Goal: Task Accomplishment & Management: Manage account settings

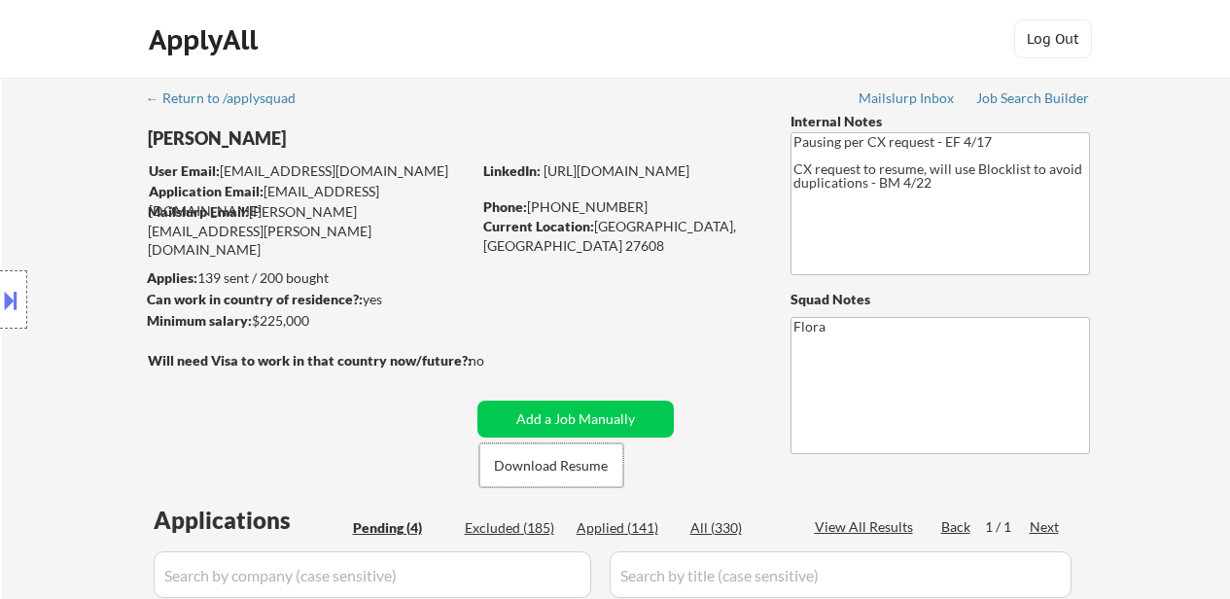
select select ""pending""
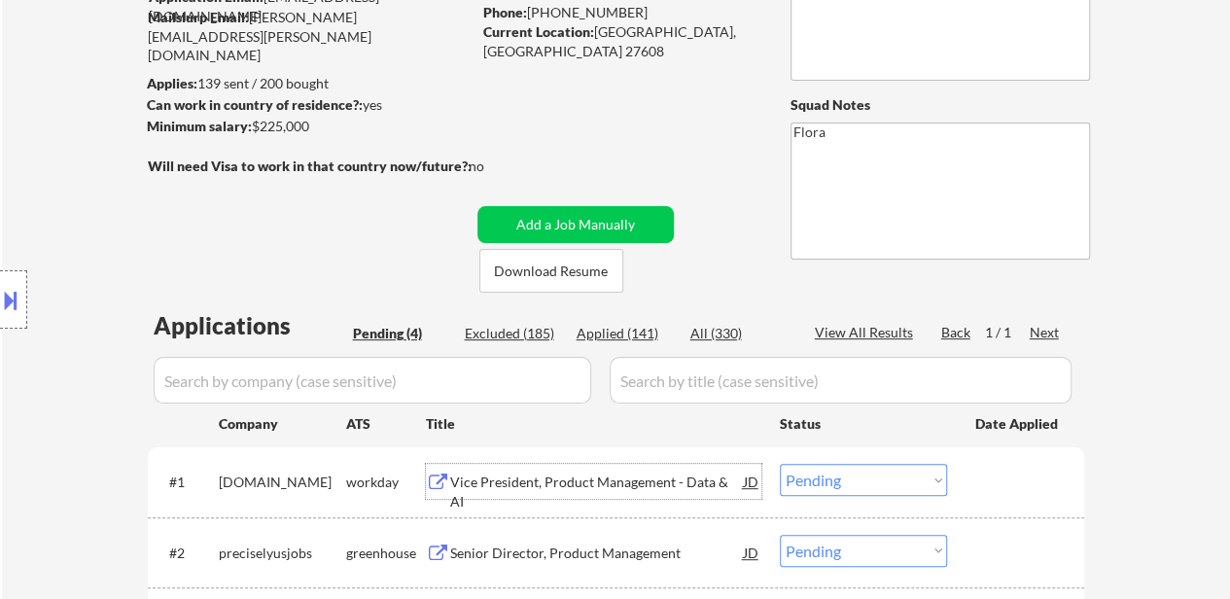
click at [574, 490] on div "Vice President, Product Management - Data & AI" at bounding box center [597, 492] width 294 height 38
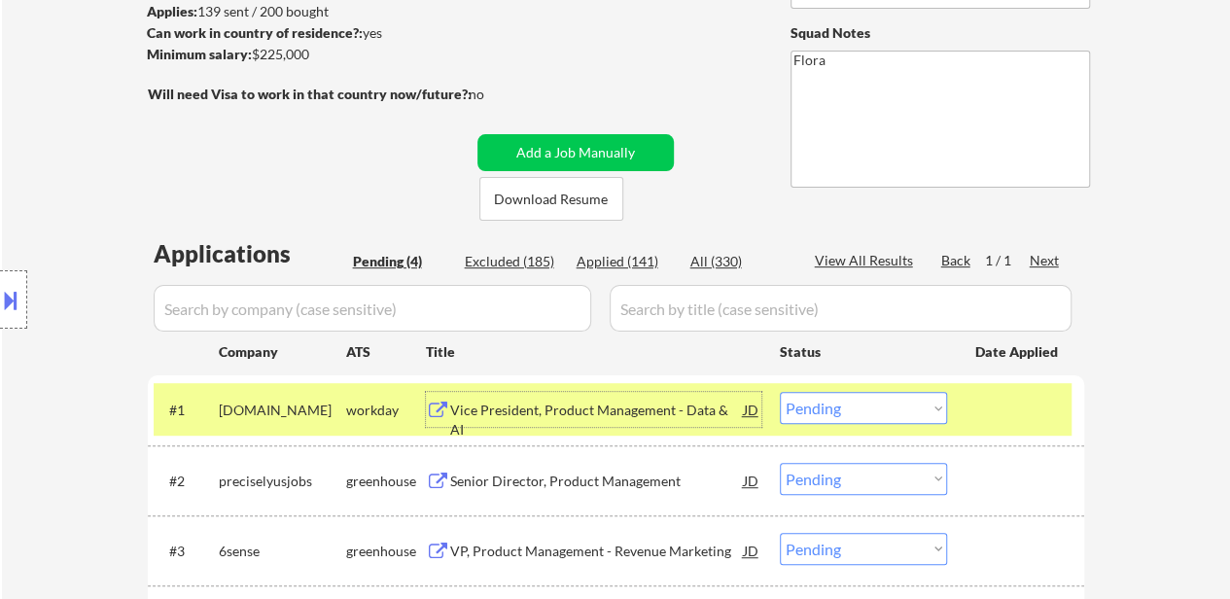
scroll to position [389, 0]
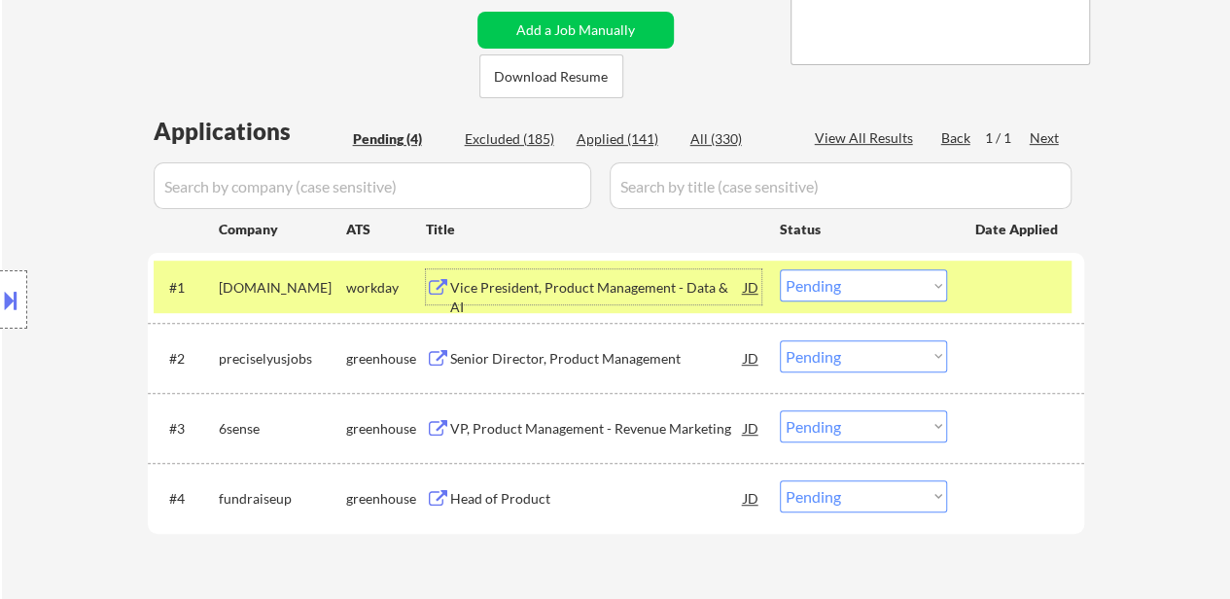
click at [593, 365] on div "Senior Director, Product Management" at bounding box center [597, 358] width 294 height 19
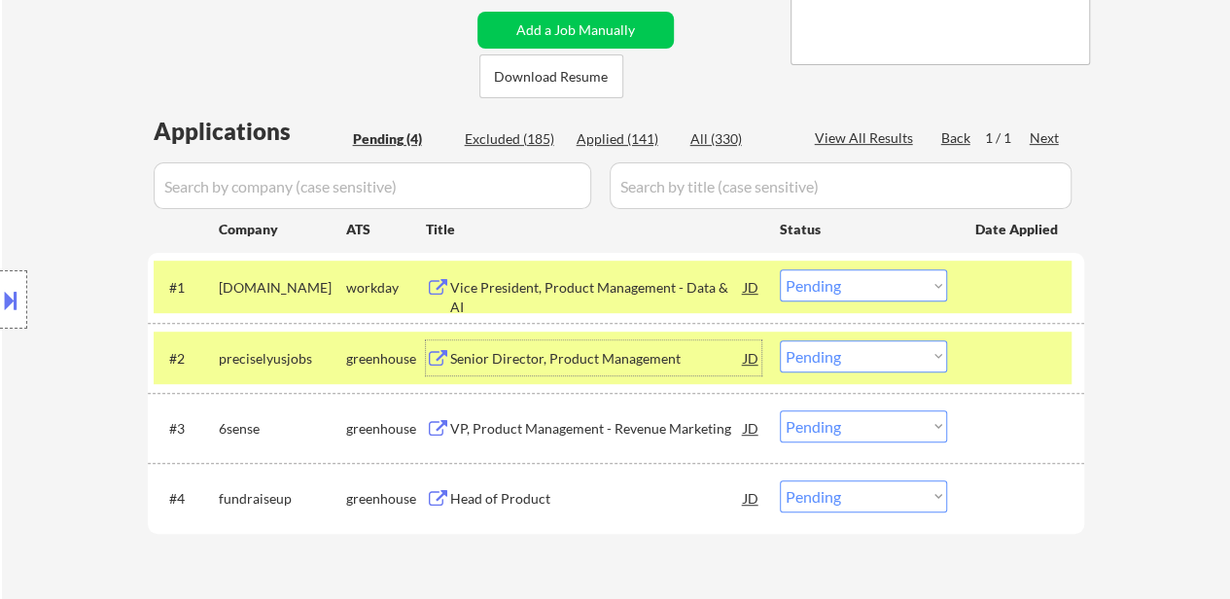
click at [663, 419] on div "VP, Product Management - Revenue Marketing" at bounding box center [597, 428] width 294 height 19
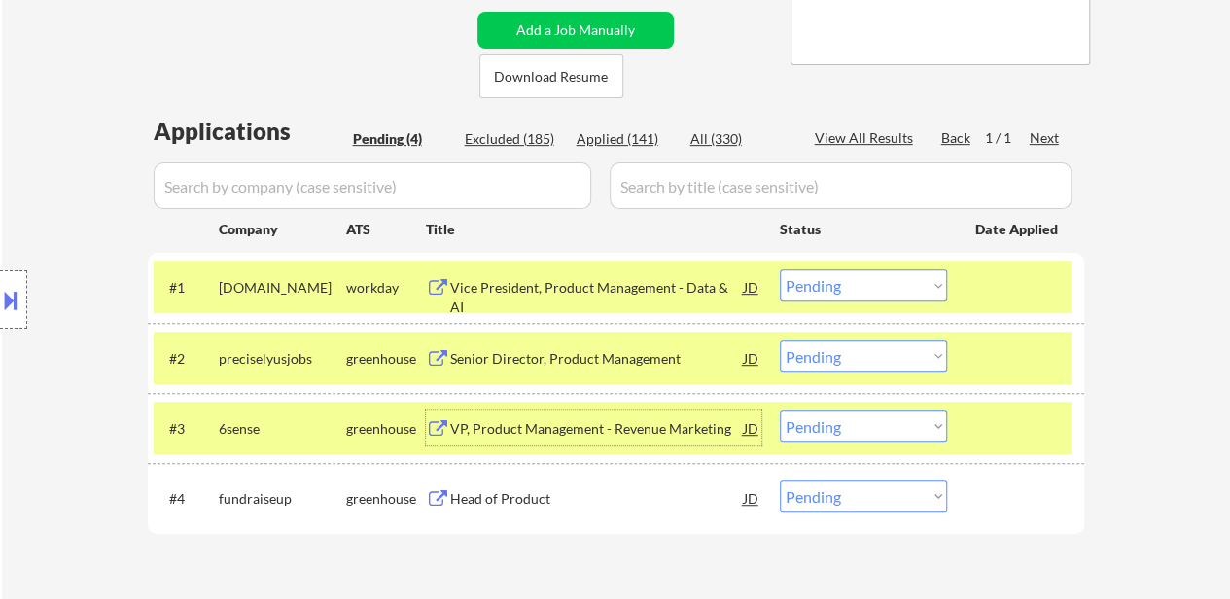
click at [591, 500] on div "Head of Product" at bounding box center [597, 498] width 294 height 19
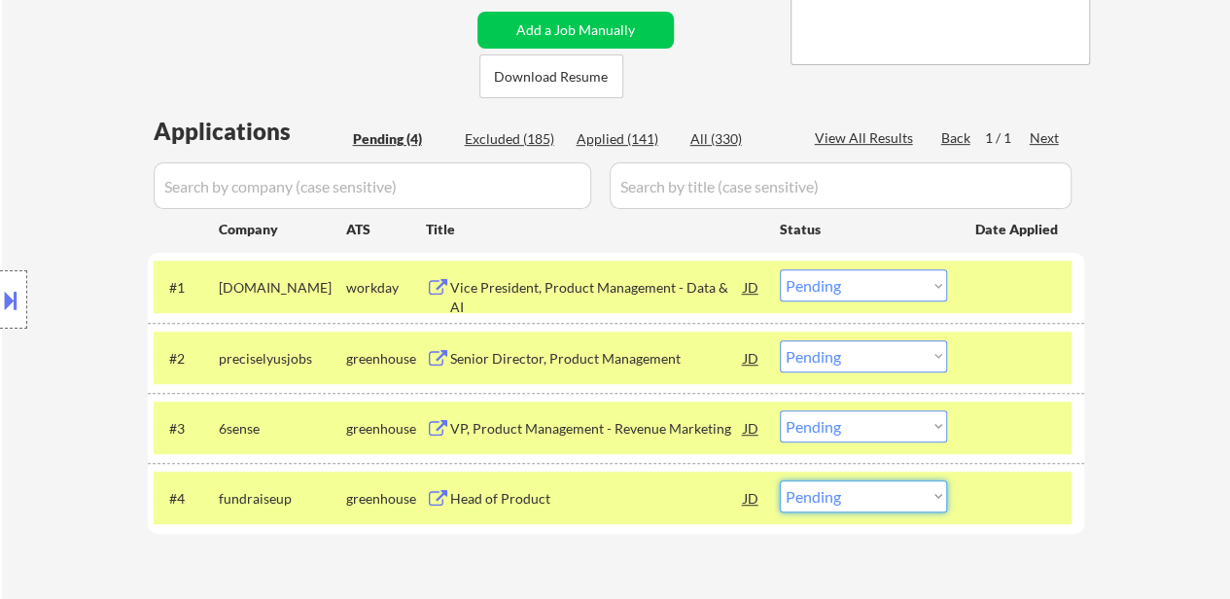
click at [863, 490] on select "Choose an option... Pending Applied Excluded (Questions) Excluded (Expired) Exc…" at bounding box center [863, 496] width 167 height 32
select select ""excluded__bad_match_""
click at [780, 480] on select "Choose an option... Pending Applied Excluded (Questions) Excluded (Expired) Exc…" at bounding box center [863, 496] width 167 height 32
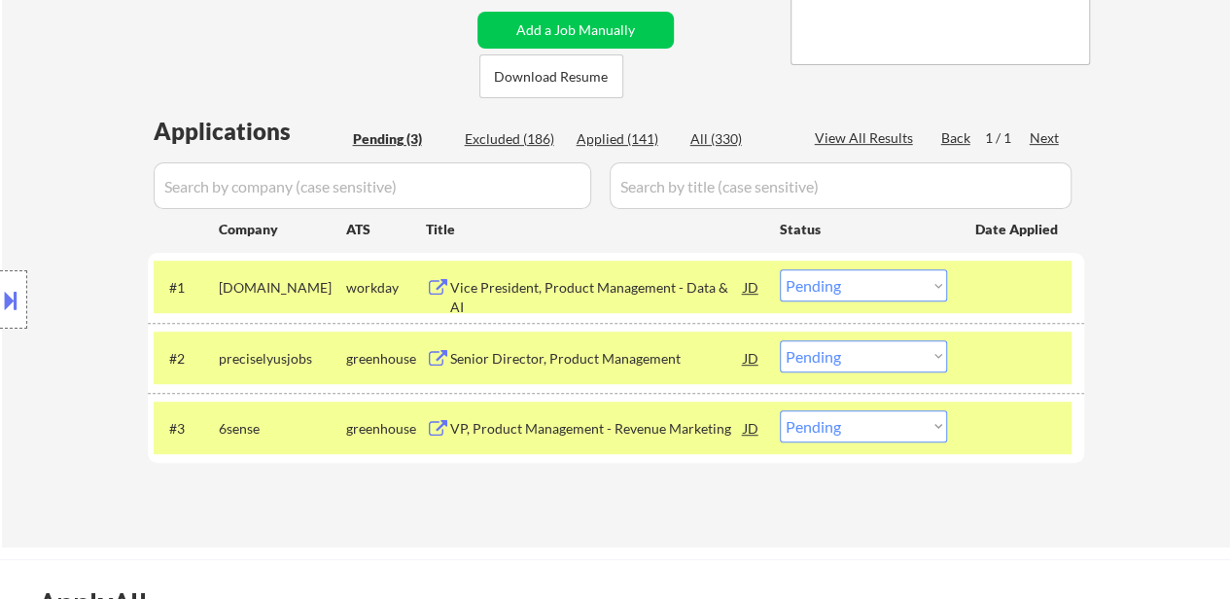
click at [631, 293] on div "Vice President, Product Management - Data & AI" at bounding box center [597, 297] width 294 height 38
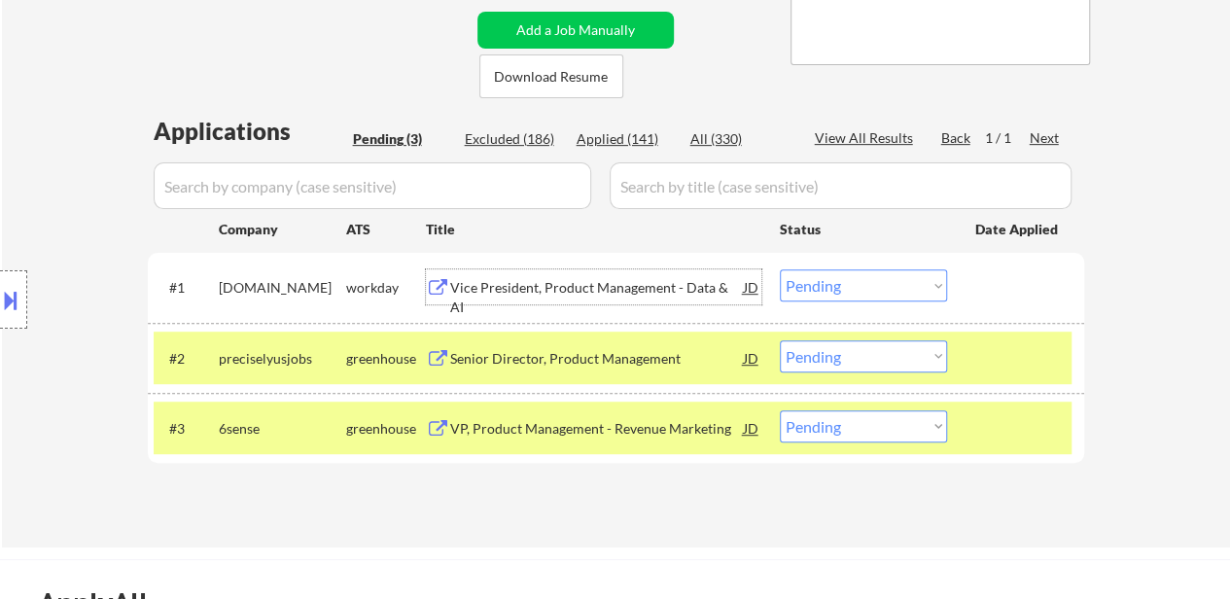
click at [810, 354] on select "Choose an option... Pending Applied Excluded (Questions) Excluded (Expired) Exc…" at bounding box center [863, 356] width 167 height 32
click at [780, 340] on select "Choose an option... Pending Applied Excluded (Questions) Excluded (Expired) Exc…" at bounding box center [863, 356] width 167 height 32
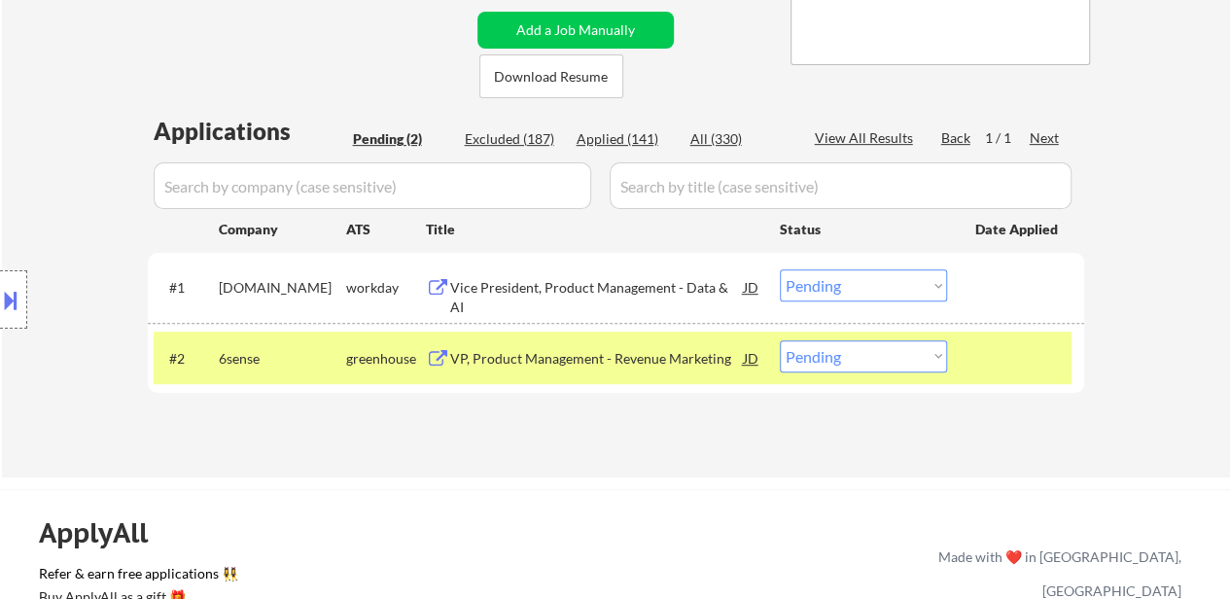
click at [615, 288] on div "Vice President, Product Management - Data & AI" at bounding box center [597, 297] width 294 height 38
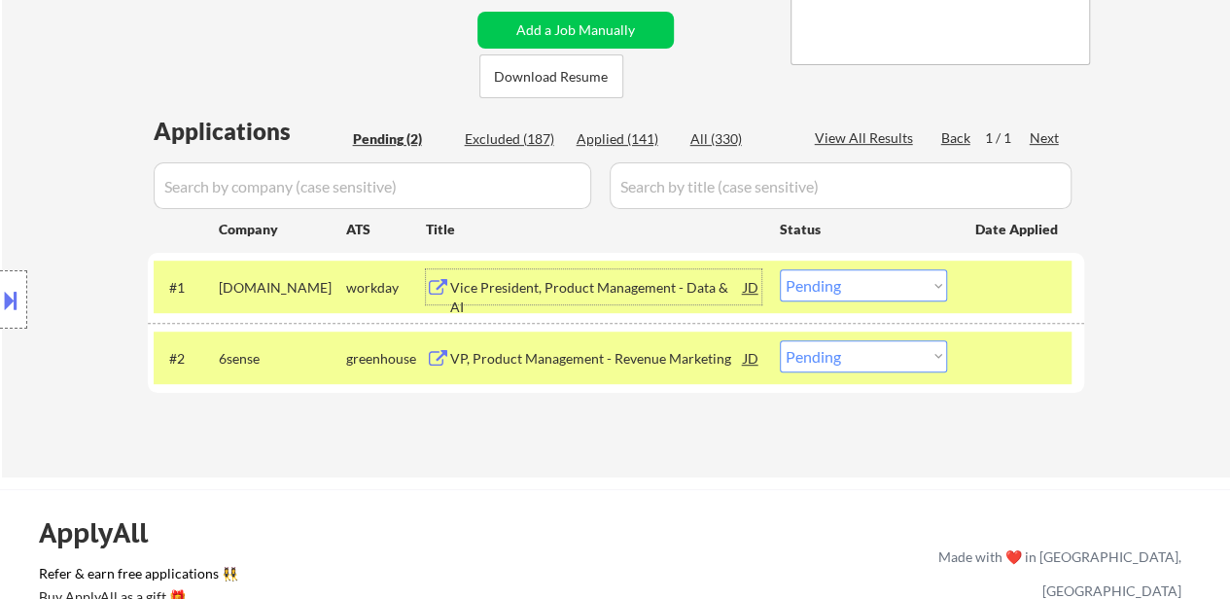
click at [838, 353] on select "Choose an option... Pending Applied Excluded (Questions) Excluded (Expired) Exc…" at bounding box center [863, 356] width 167 height 32
select select ""applied""
click at [780, 340] on select "Choose an option... Pending Applied Excluded (Questions) Excluded (Expired) Exc…" at bounding box center [863, 356] width 167 height 32
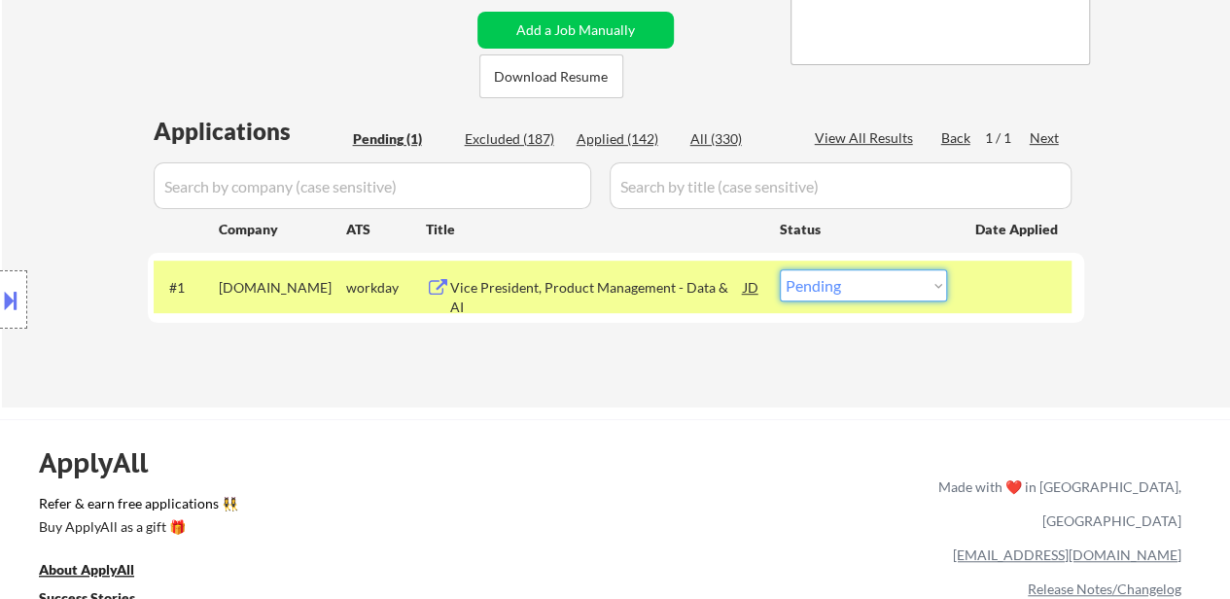
click at [872, 282] on select "Choose an option... Pending Applied Excluded (Questions) Excluded (Expired) Exc…" at bounding box center [863, 285] width 167 height 32
select select ""applied""
click at [780, 269] on select "Choose an option... Pending Applied Excluded (Questions) Excluded (Expired) Exc…" at bounding box center [863, 285] width 167 height 32
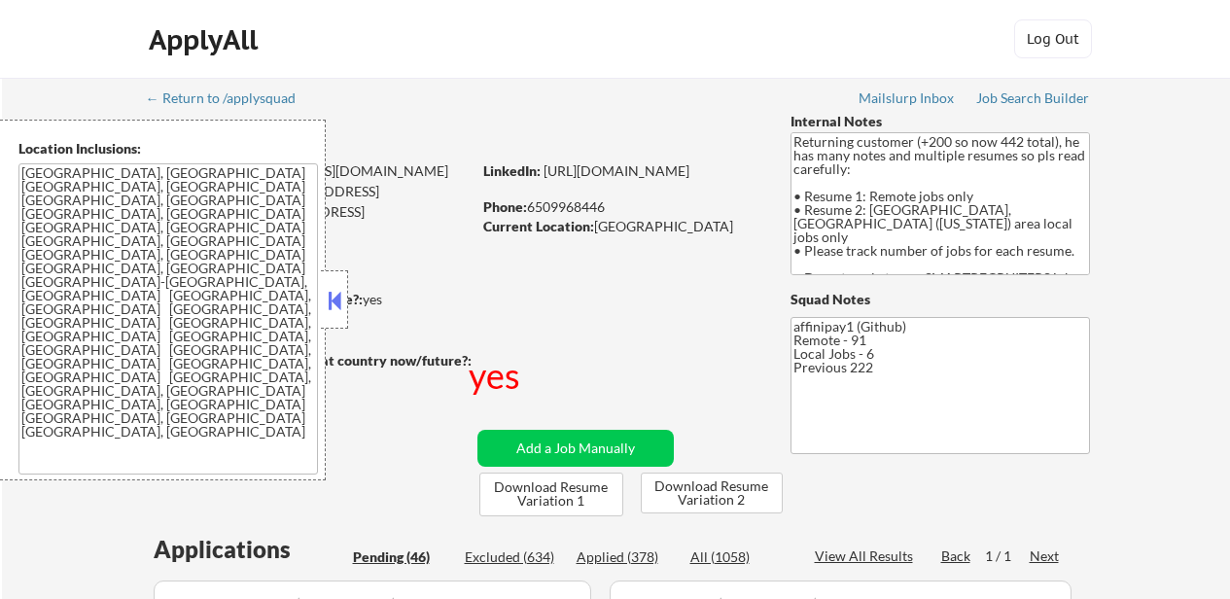
select select ""pending""
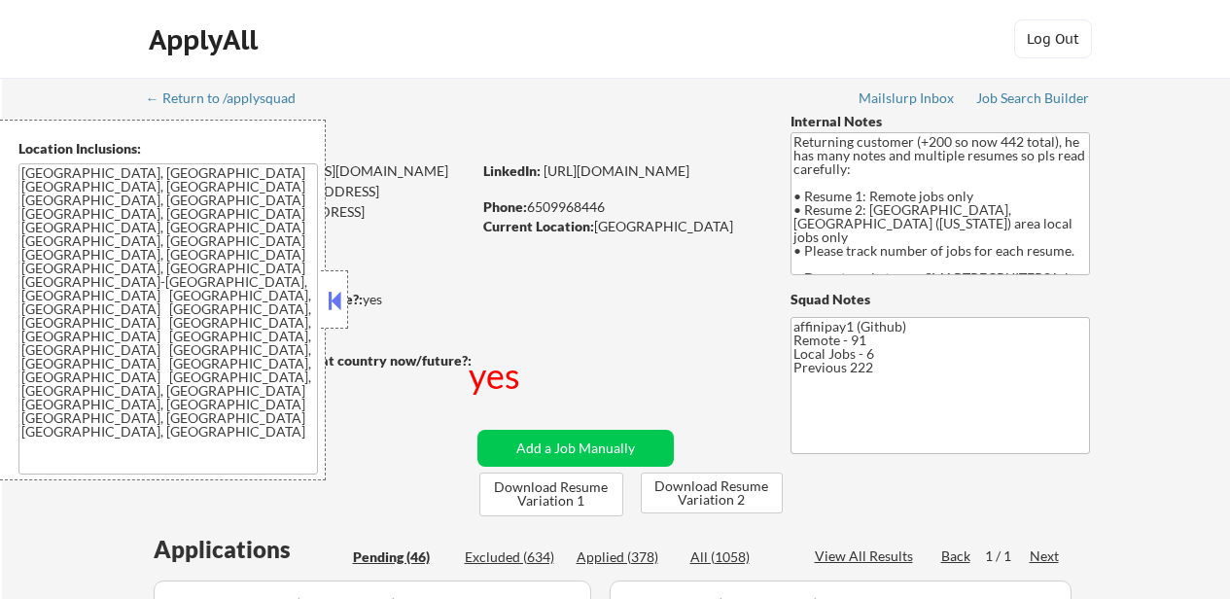
select select ""pending""
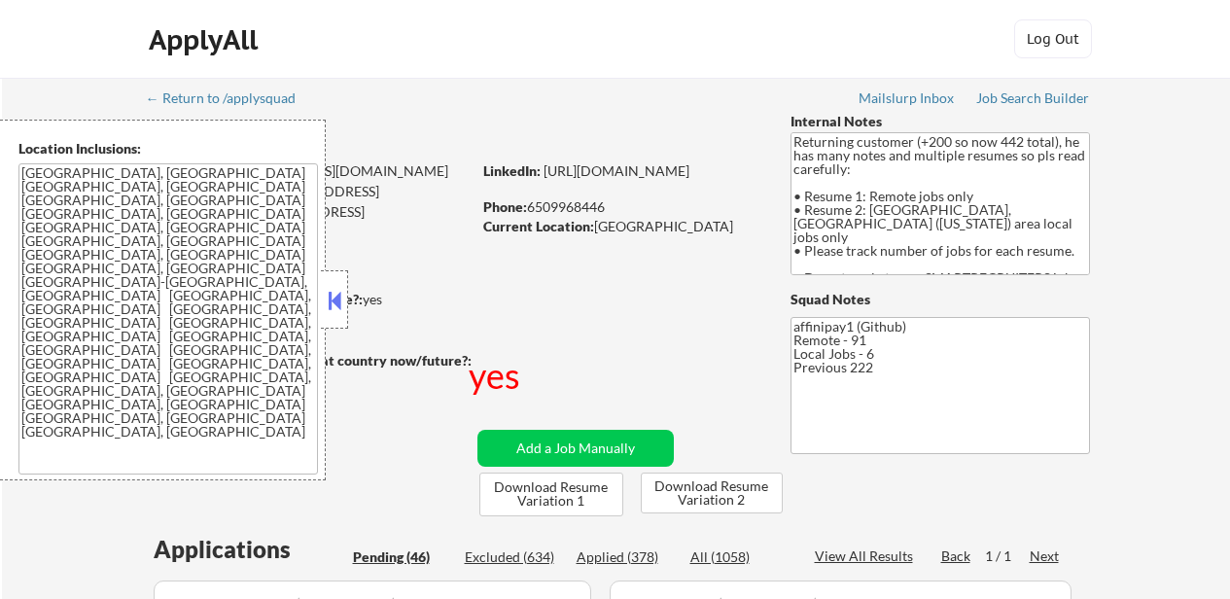
select select ""pending""
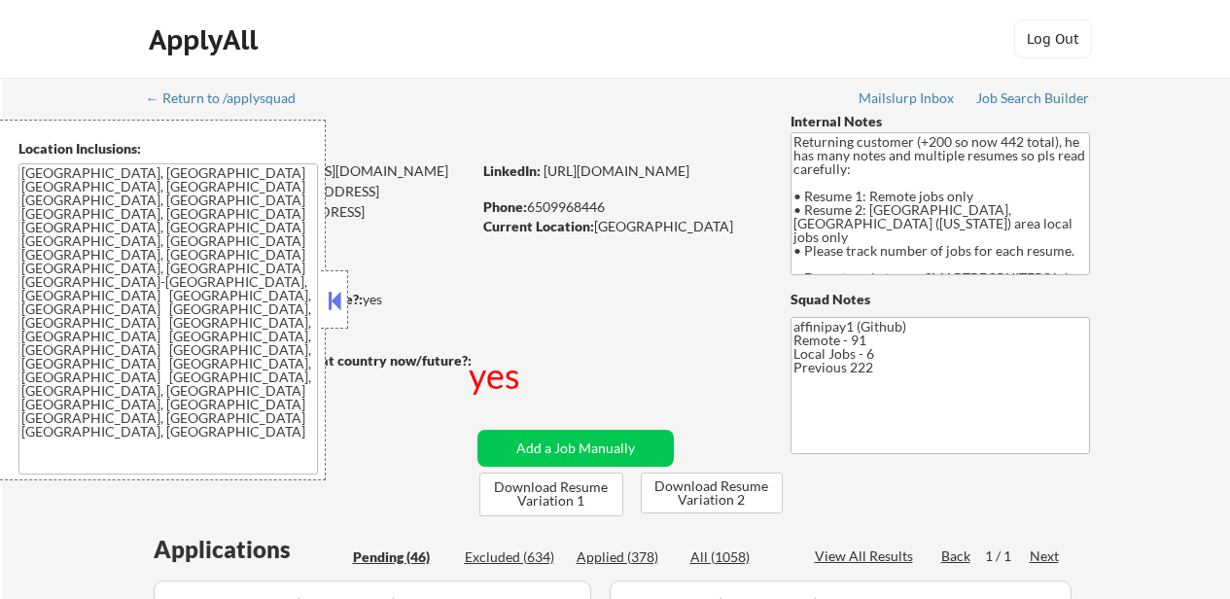
select select ""pending""
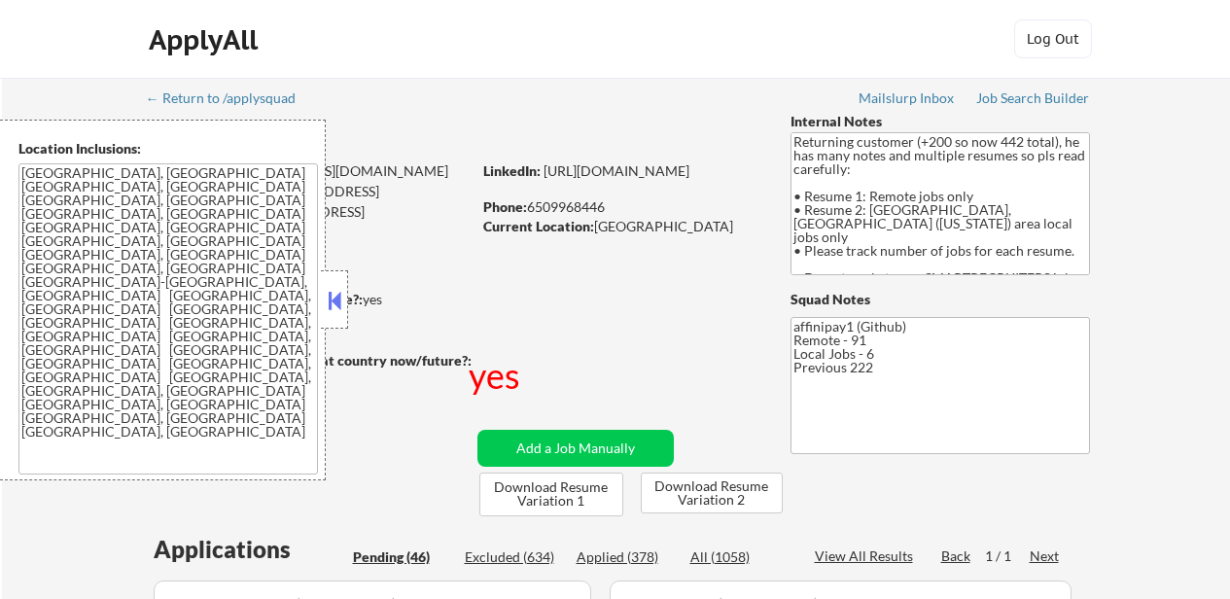
select select ""pending""
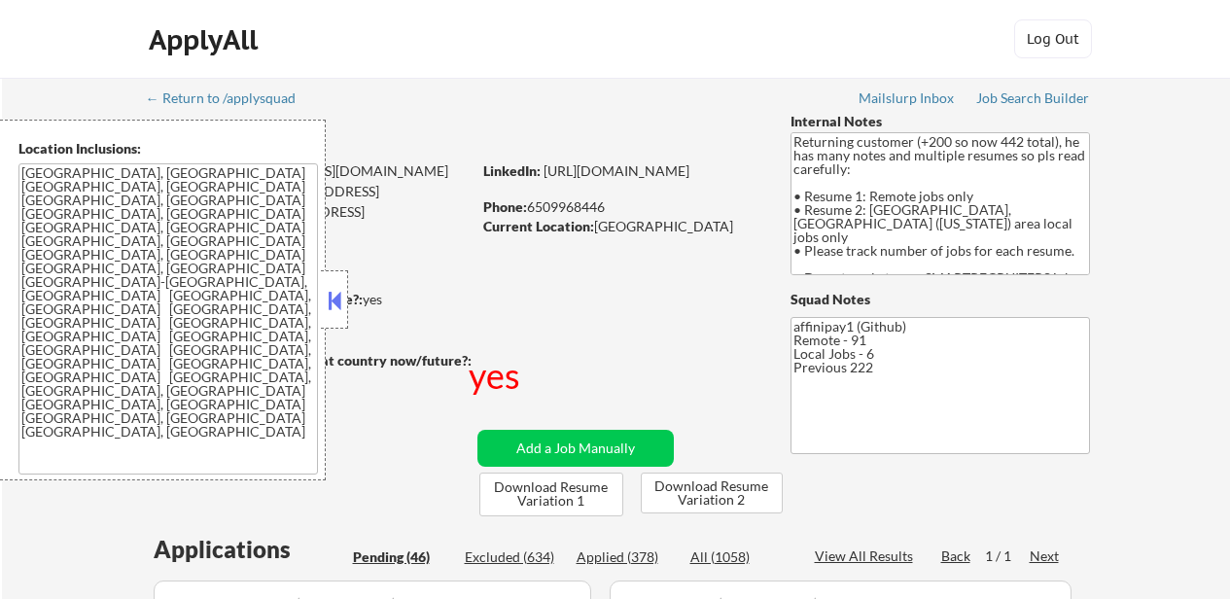
select select ""pending""
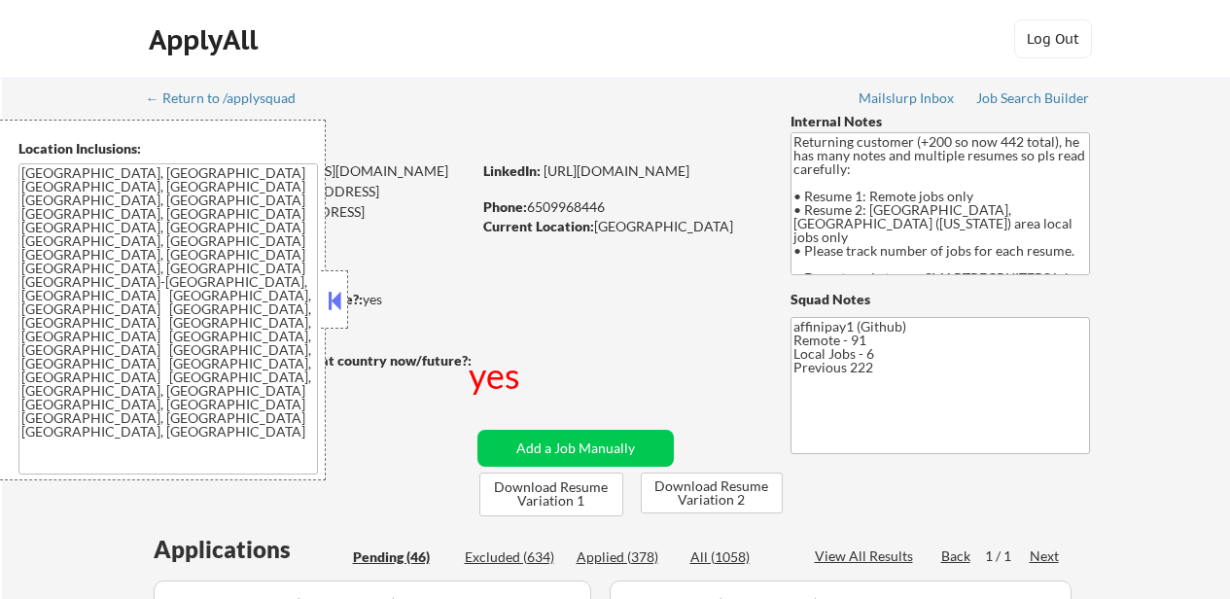
select select ""pending""
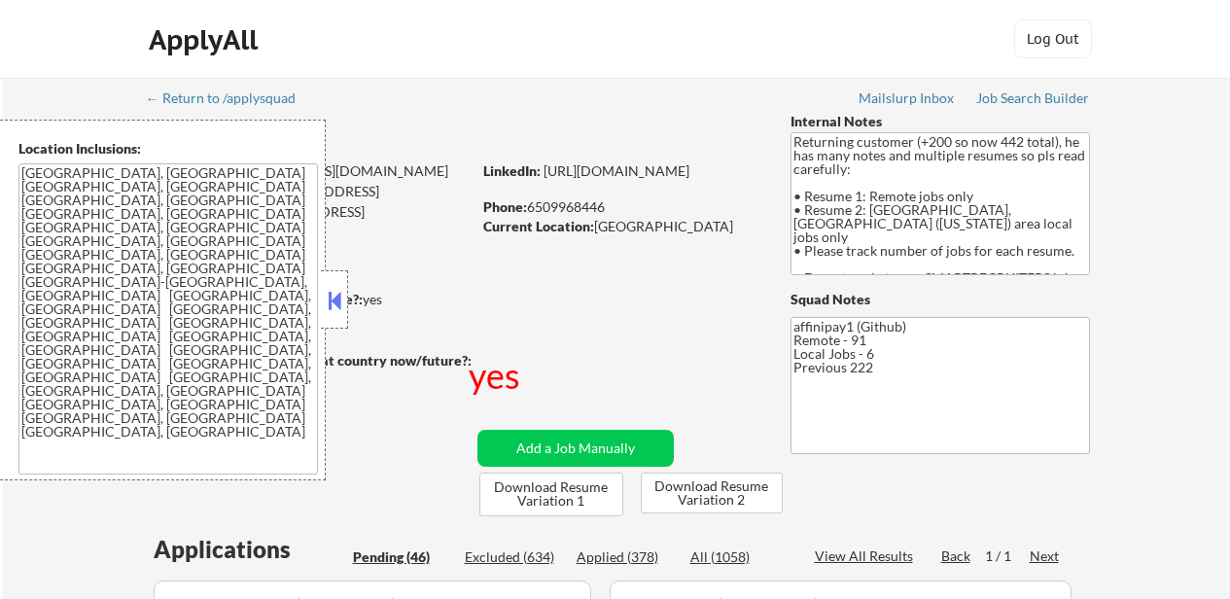
select select ""pending""
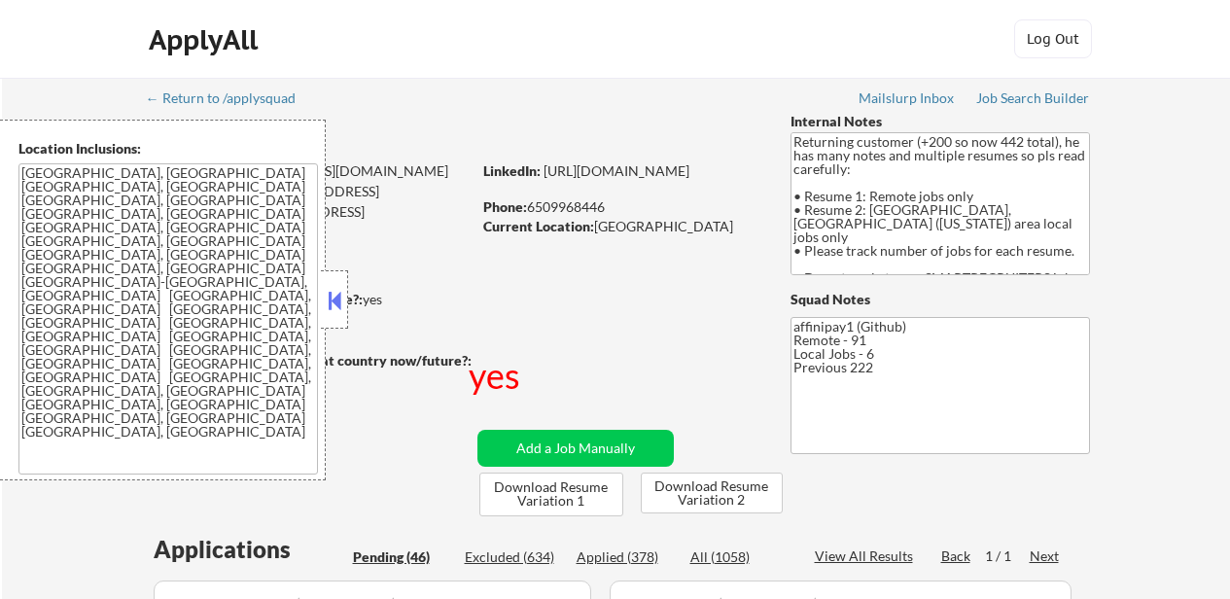
select select ""pending""
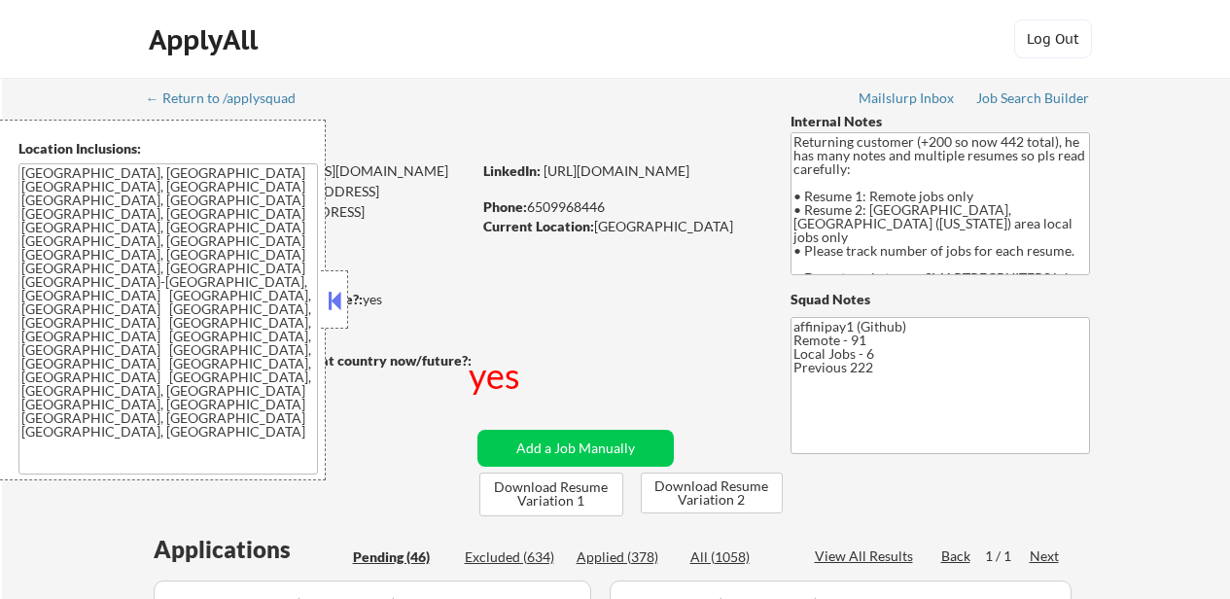
select select ""pending""
click at [333, 306] on button at bounding box center [334, 300] width 21 height 29
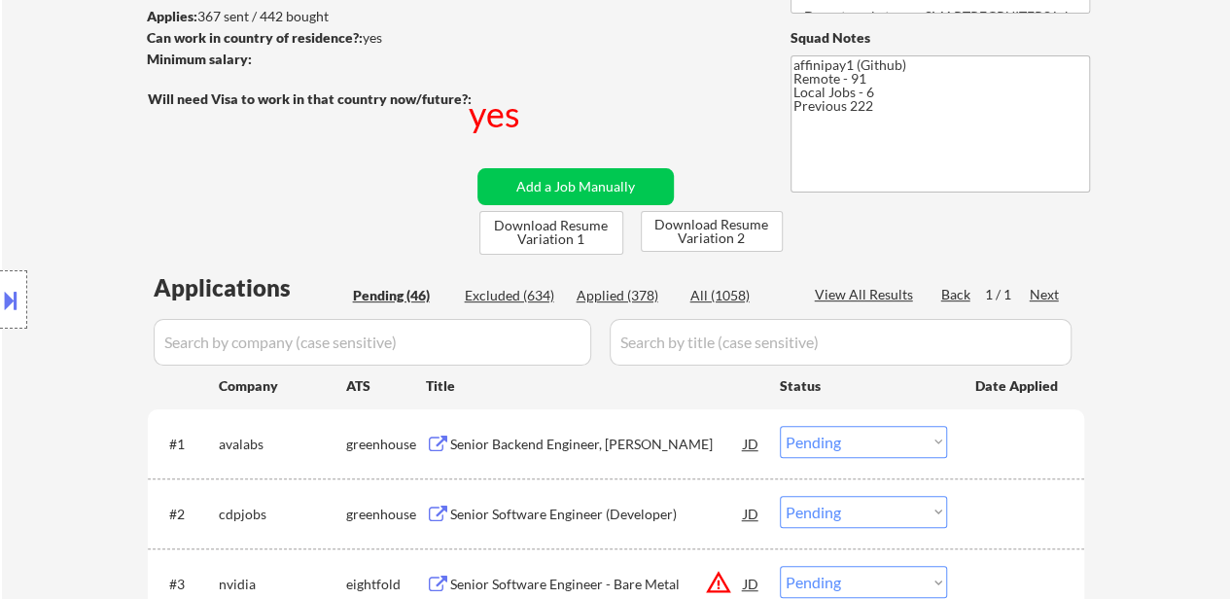
scroll to position [292, 0]
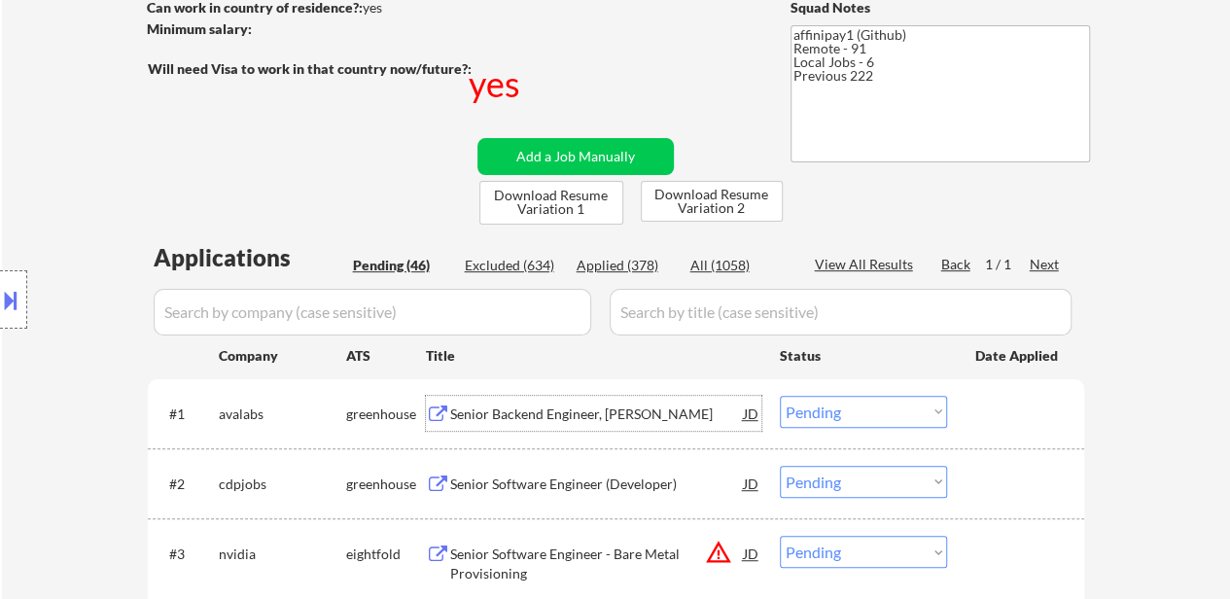
click at [565, 417] on div "Senior Backend Engineer, [PERSON_NAME]" at bounding box center [597, 414] width 294 height 19
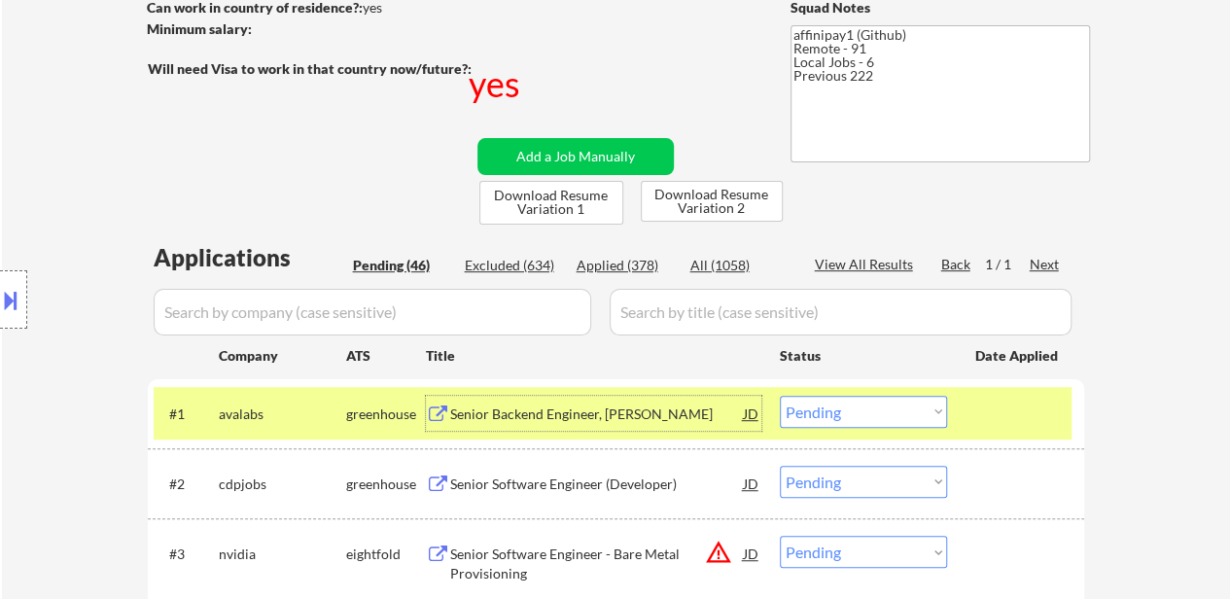
click at [613, 486] on div "Senior Software Engineer (Developer)" at bounding box center [597, 484] width 294 height 19
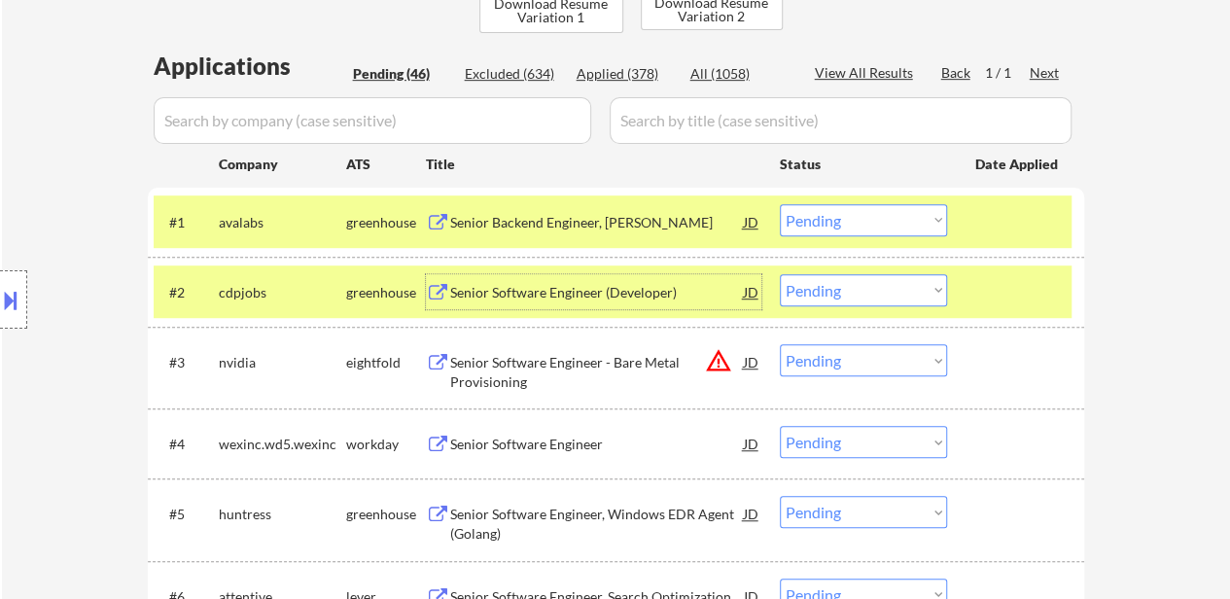
scroll to position [486, 0]
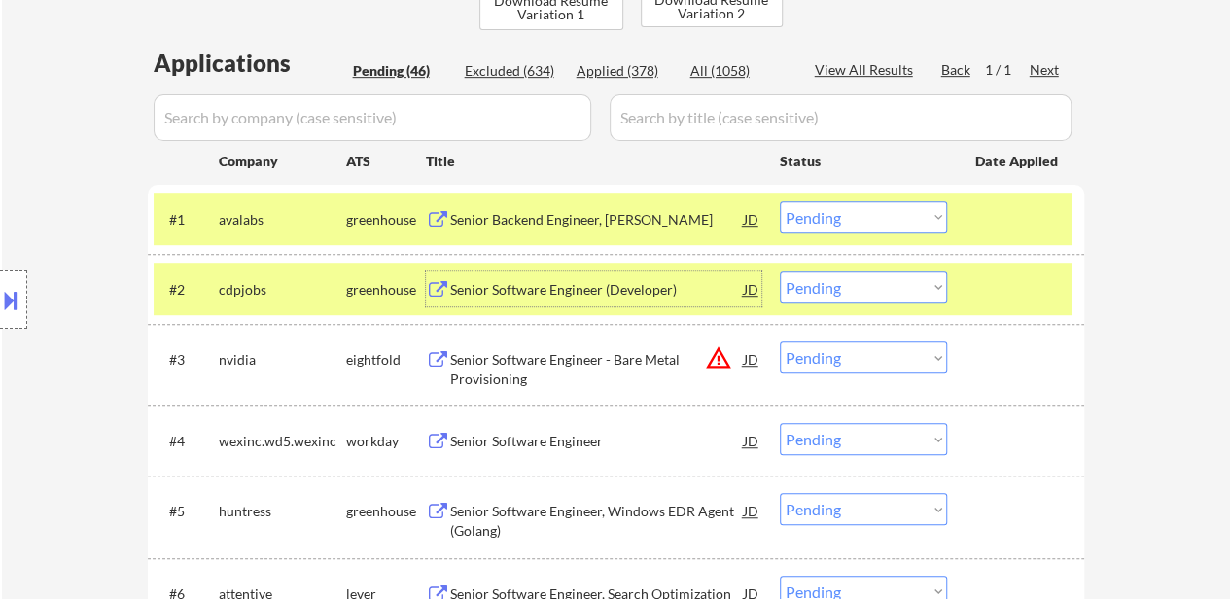
click at [599, 362] on div "Senior Software Engineer - Bare Metal Provisioning" at bounding box center [597, 369] width 294 height 38
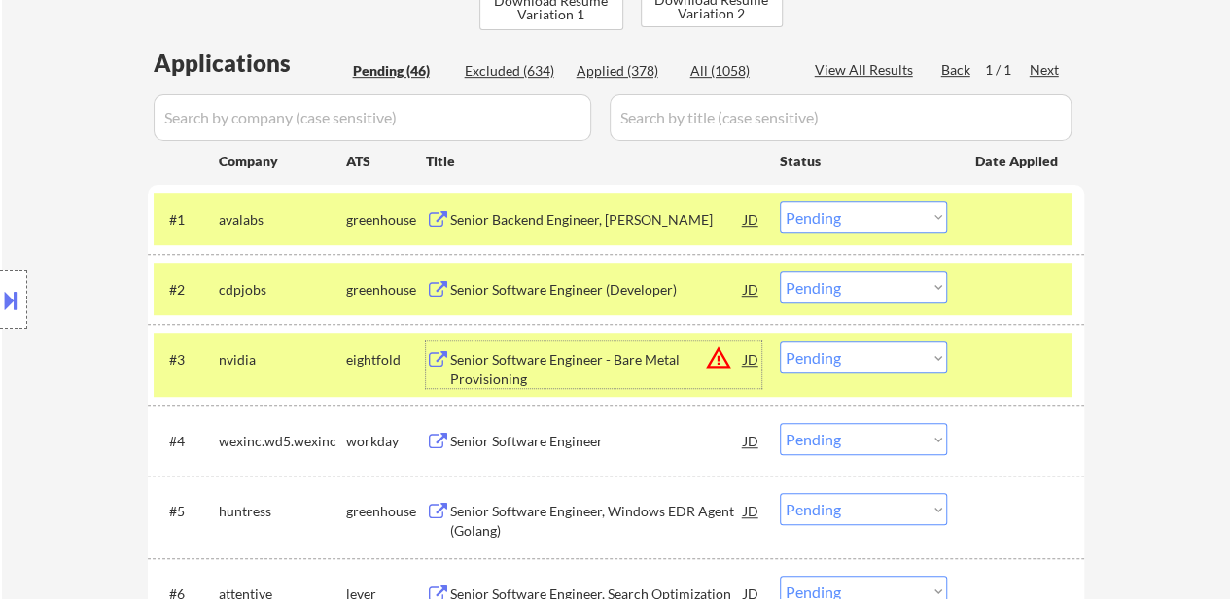
click at [825, 355] on select "Choose an option... Pending Applied Excluded (Questions) Excluded (Expired) Exc…" at bounding box center [863, 357] width 167 height 32
click at [780, 341] on select "Choose an option... Pending Applied Excluded (Questions) Excluded (Expired) Exc…" at bounding box center [863, 357] width 167 height 32
click at [534, 441] on div "Senior Software Engineer" at bounding box center [597, 441] width 294 height 19
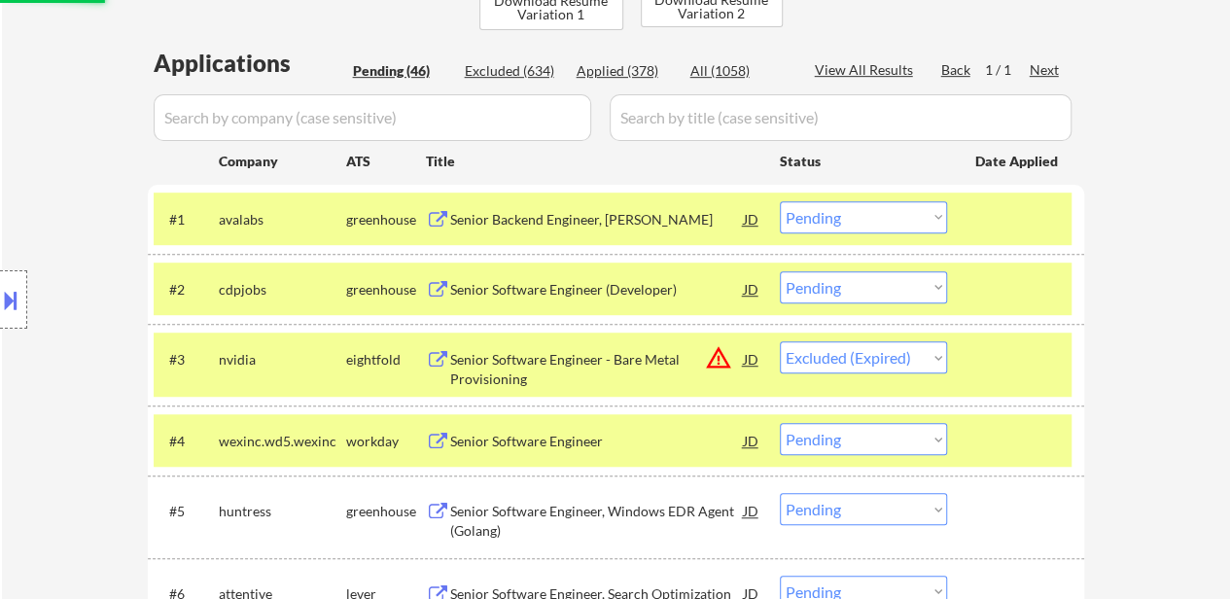
select select ""pending""
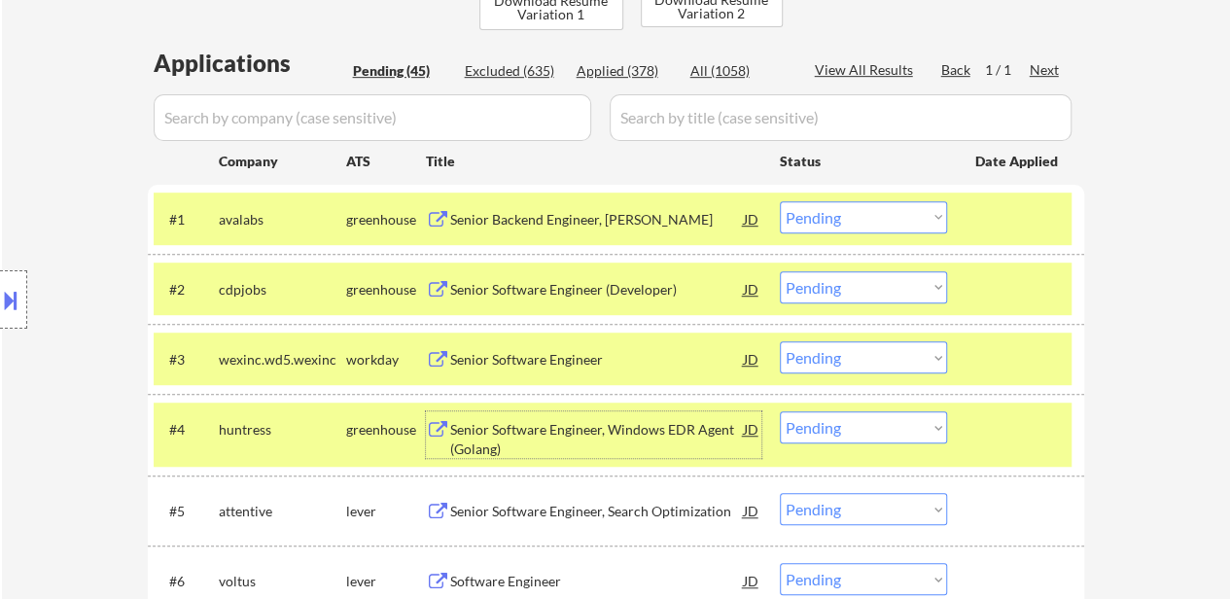
click at [982, 439] on div at bounding box center [1018, 428] width 86 height 35
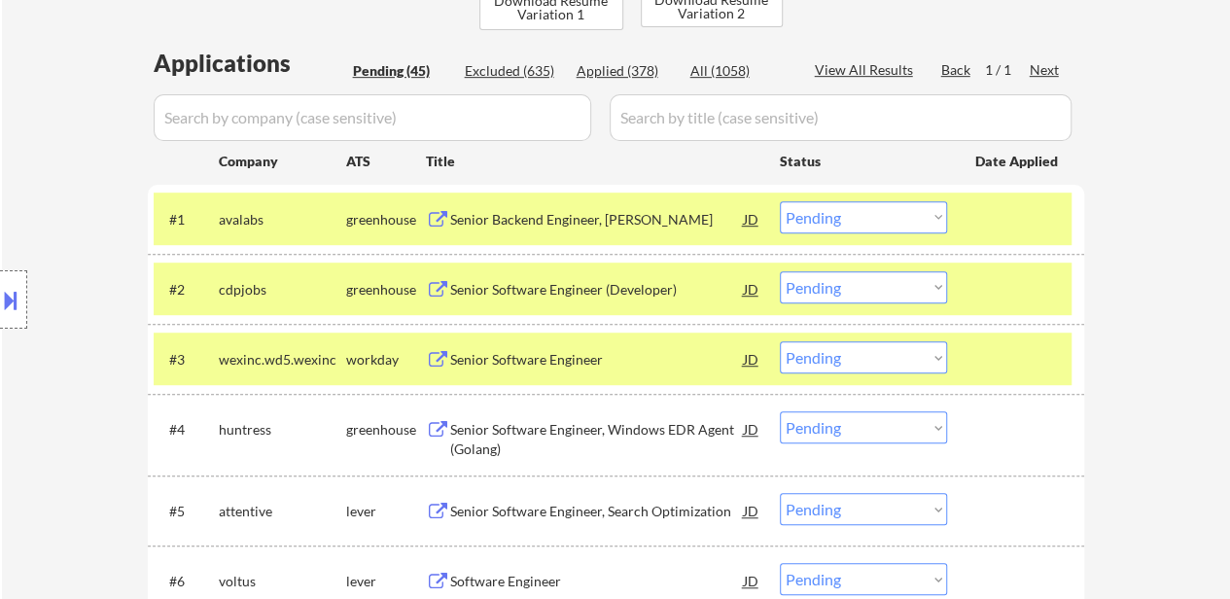
click at [570, 422] on div "Senior Software Engineer, Windows EDR Agent (Golang)" at bounding box center [597, 439] width 294 height 38
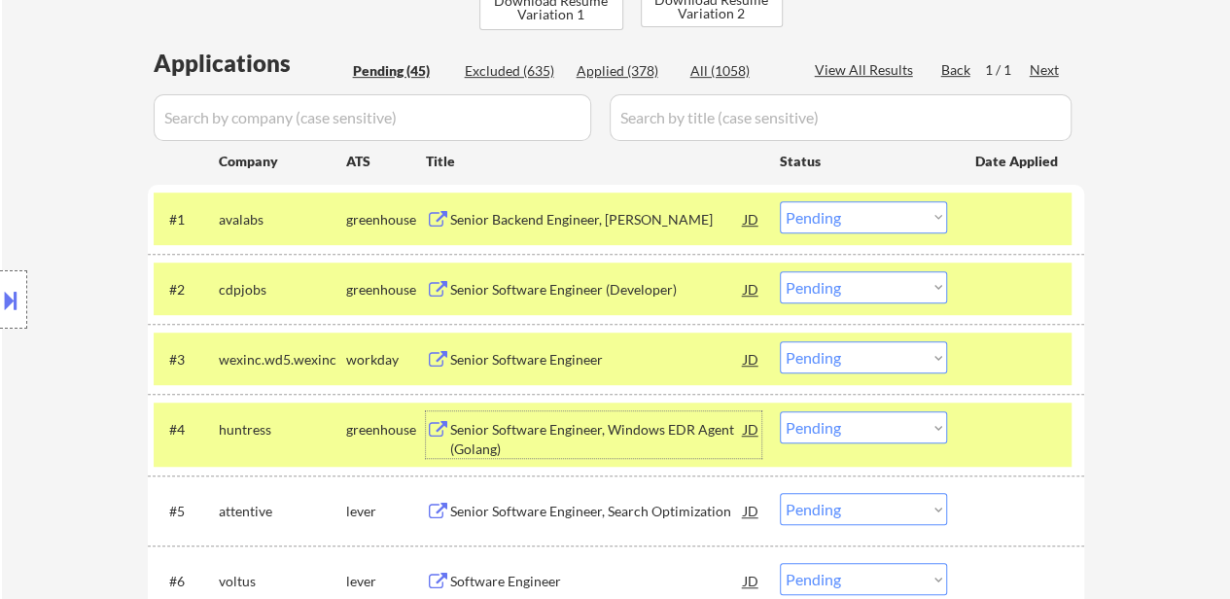
click at [532, 511] on div "Senior Software Engineer, Search Optimization" at bounding box center [597, 511] width 294 height 19
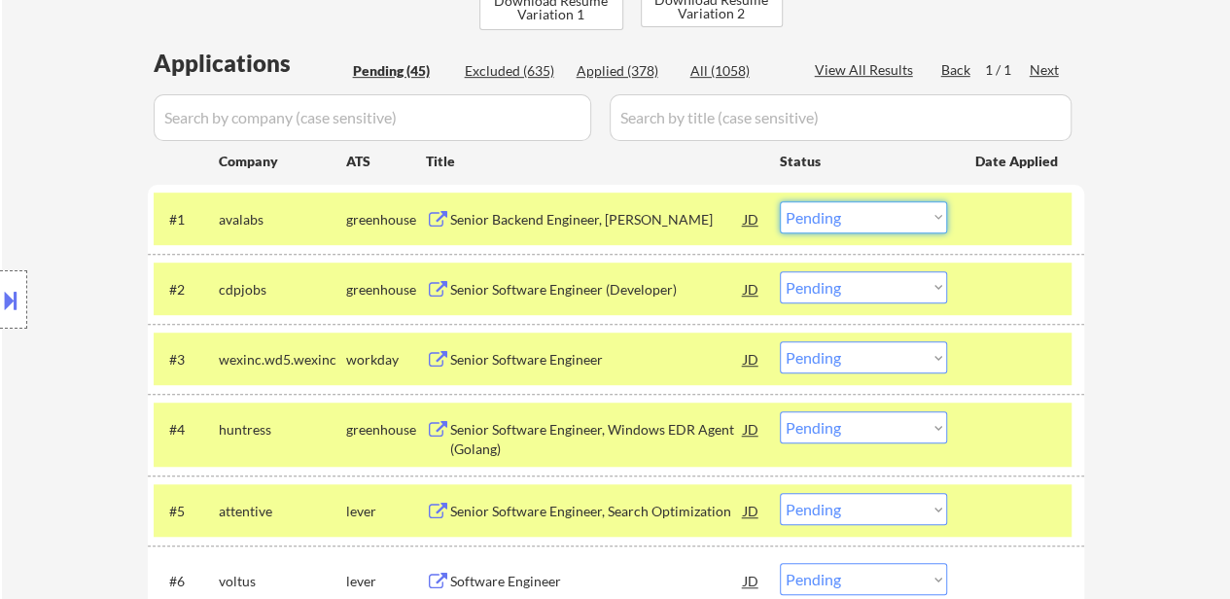
drag, startPoint x: 919, startPoint y: 211, endPoint x: 916, endPoint y: 221, distance: 10.2
click at [919, 211] on select "Choose an option... Pending Applied Excluded (Questions) Excluded (Expired) Exc…" at bounding box center [863, 217] width 167 height 32
click at [780, 201] on select "Choose an option... Pending Applied Excluded (Questions) Excluded (Expired) Exc…" at bounding box center [863, 217] width 167 height 32
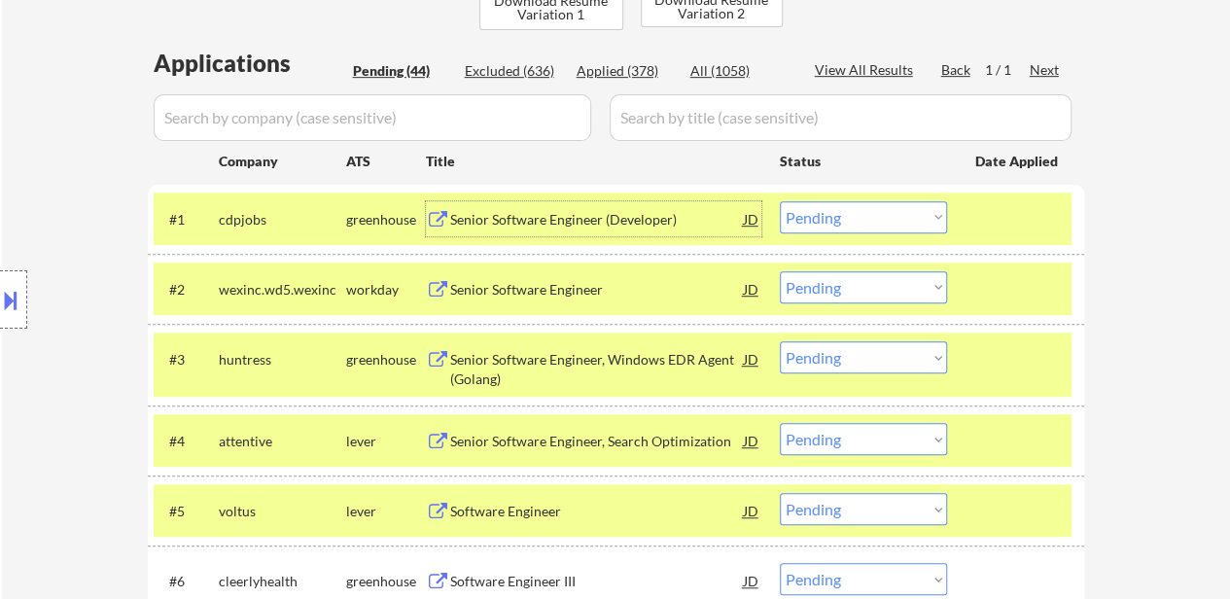
click at [579, 218] on div "Senior Software Engineer (Developer)" at bounding box center [597, 219] width 294 height 19
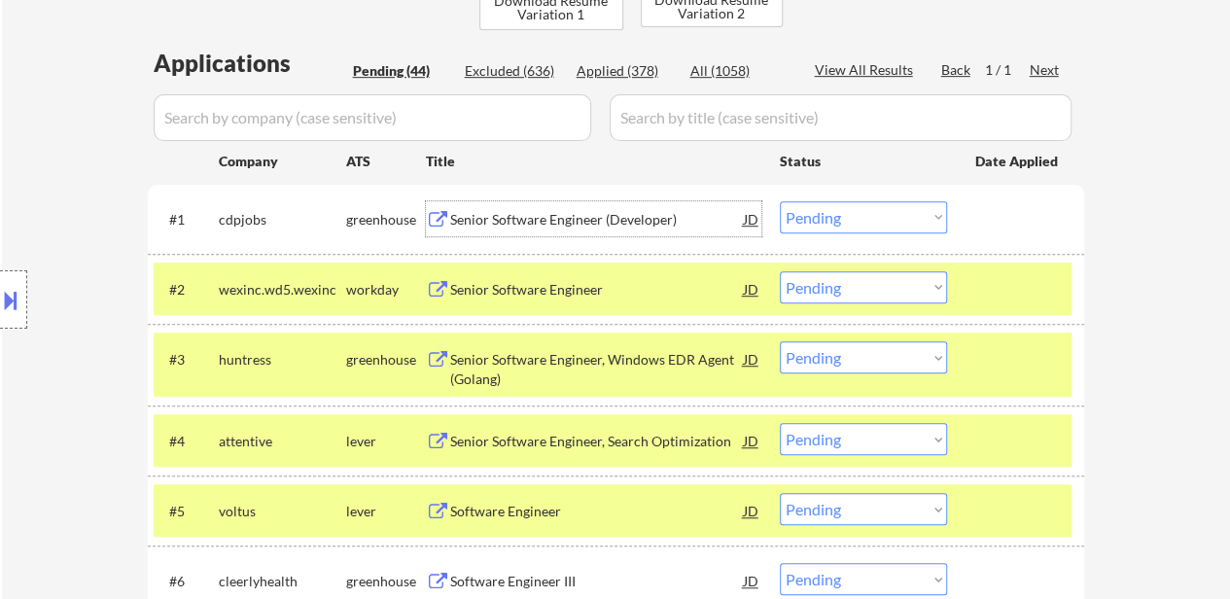
click at [879, 212] on select "Choose an option... Pending Applied Excluded (Questions) Excluded (Expired) Exc…" at bounding box center [863, 217] width 167 height 32
click at [780, 201] on select "Choose an option... Pending Applied Excluded (Questions) Excluded (Expired) Exc…" at bounding box center [863, 217] width 167 height 32
select select ""pending""
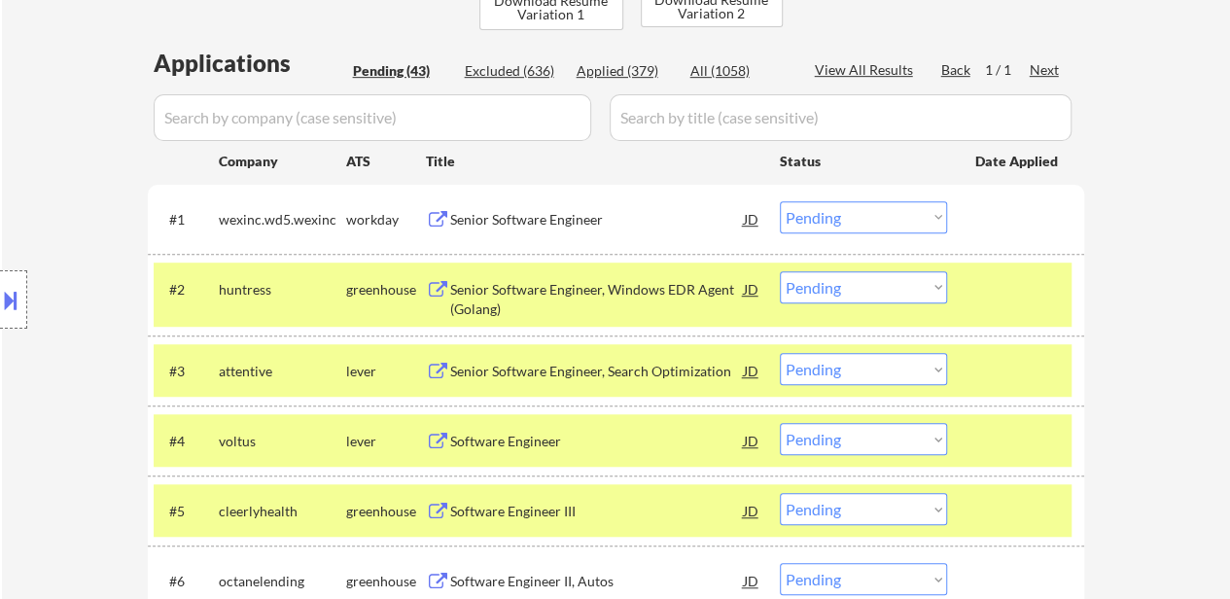
click at [988, 295] on div at bounding box center [1018, 288] width 86 height 35
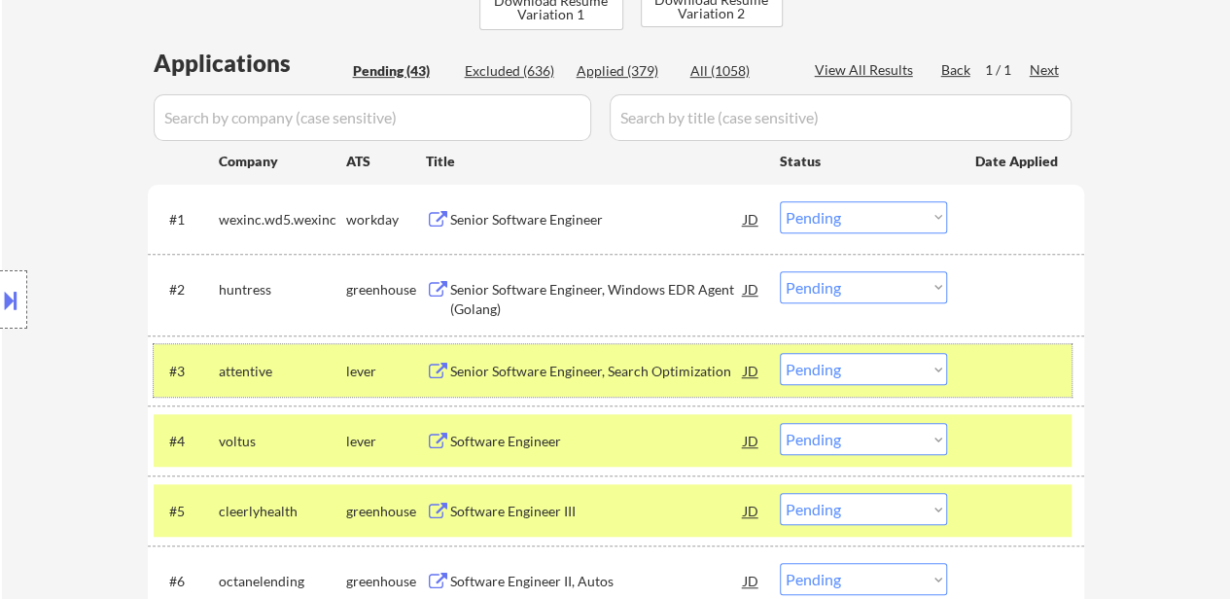
click at [1006, 378] on div at bounding box center [1018, 370] width 86 height 35
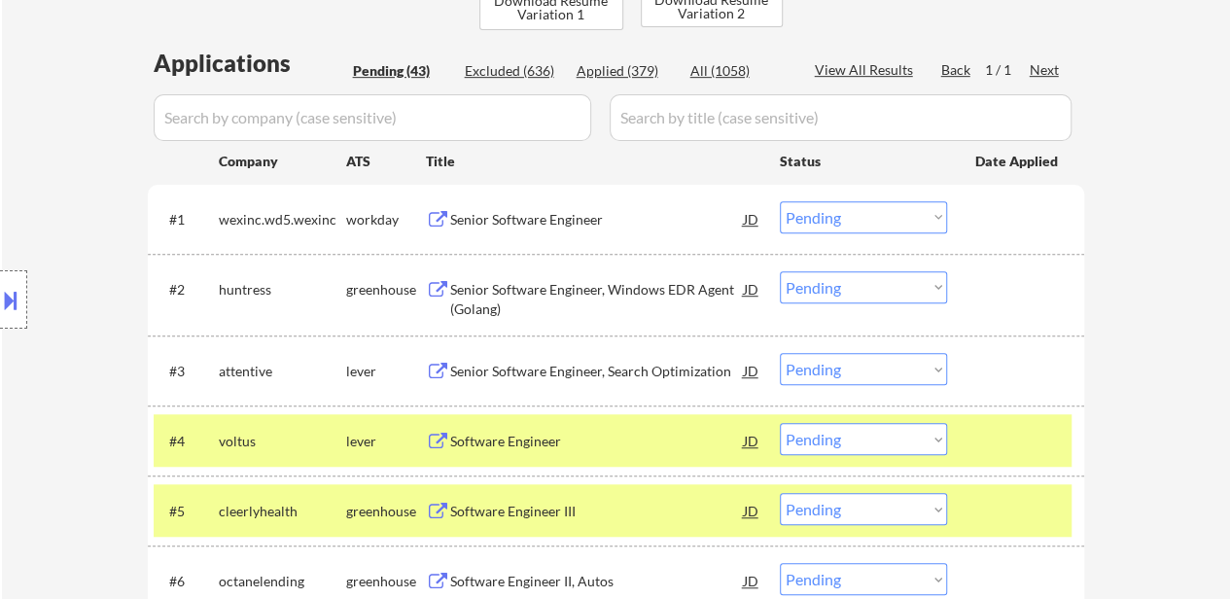
click at [1006, 457] on div at bounding box center [1018, 440] width 86 height 35
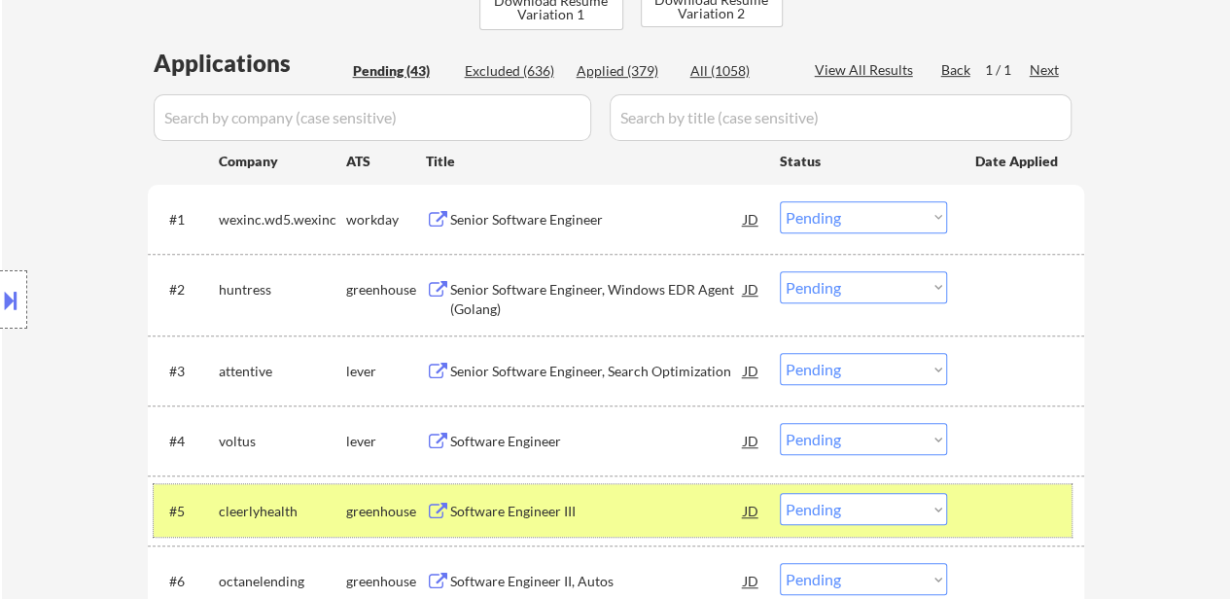
click at [1002, 513] on div at bounding box center [1018, 510] width 86 height 35
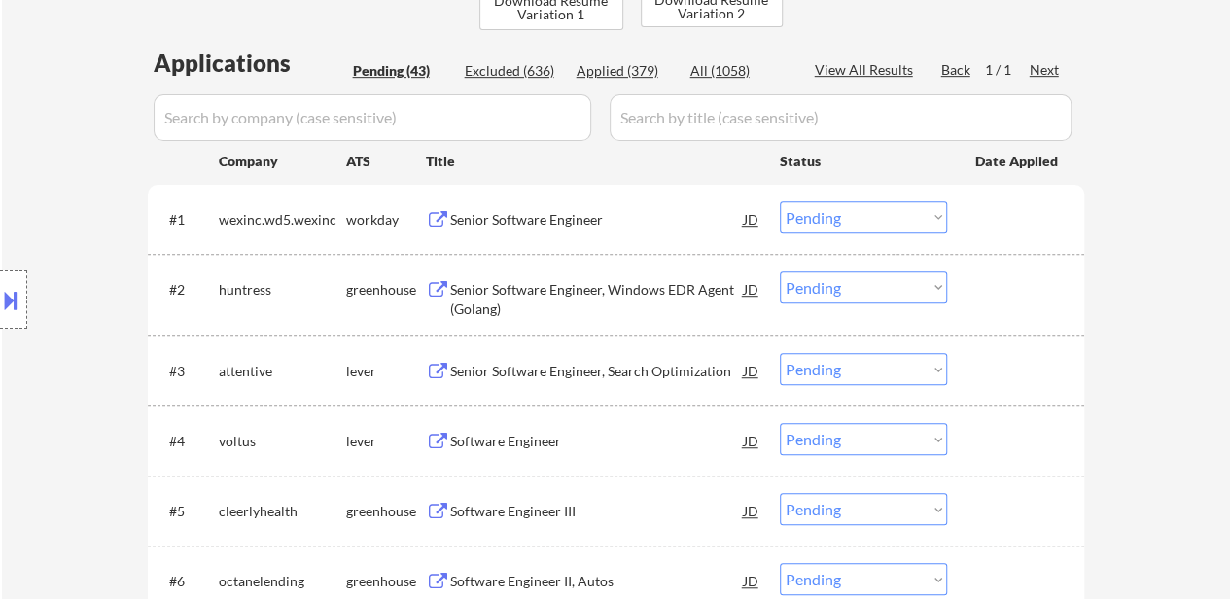
click at [526, 225] on div "Senior Software Engineer" at bounding box center [597, 219] width 294 height 19
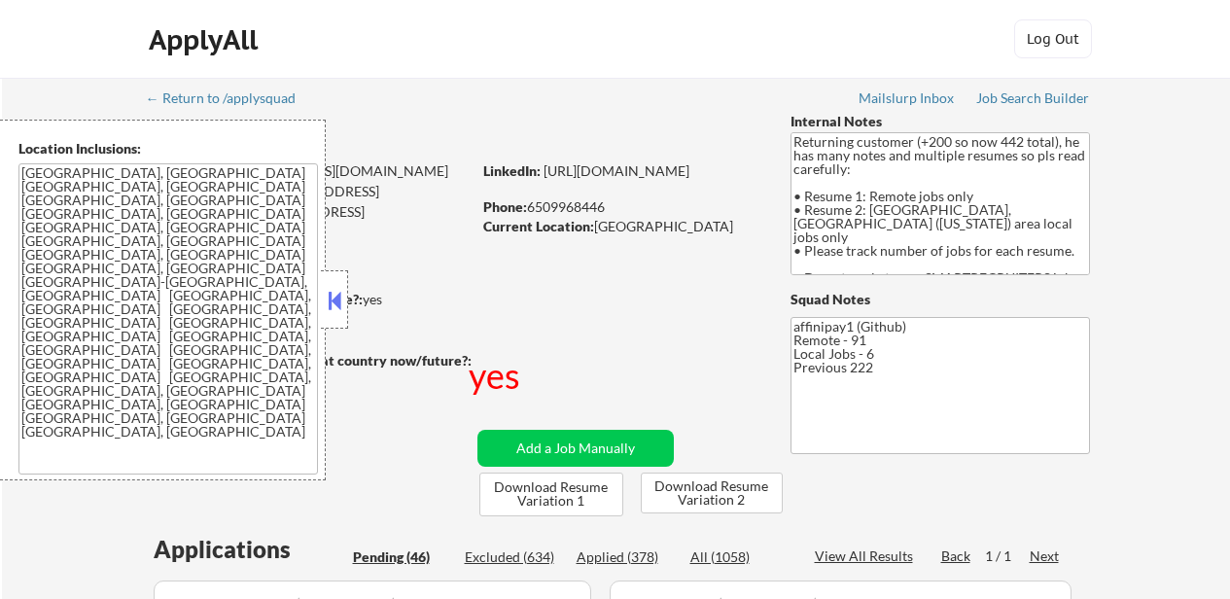
select select ""pending""
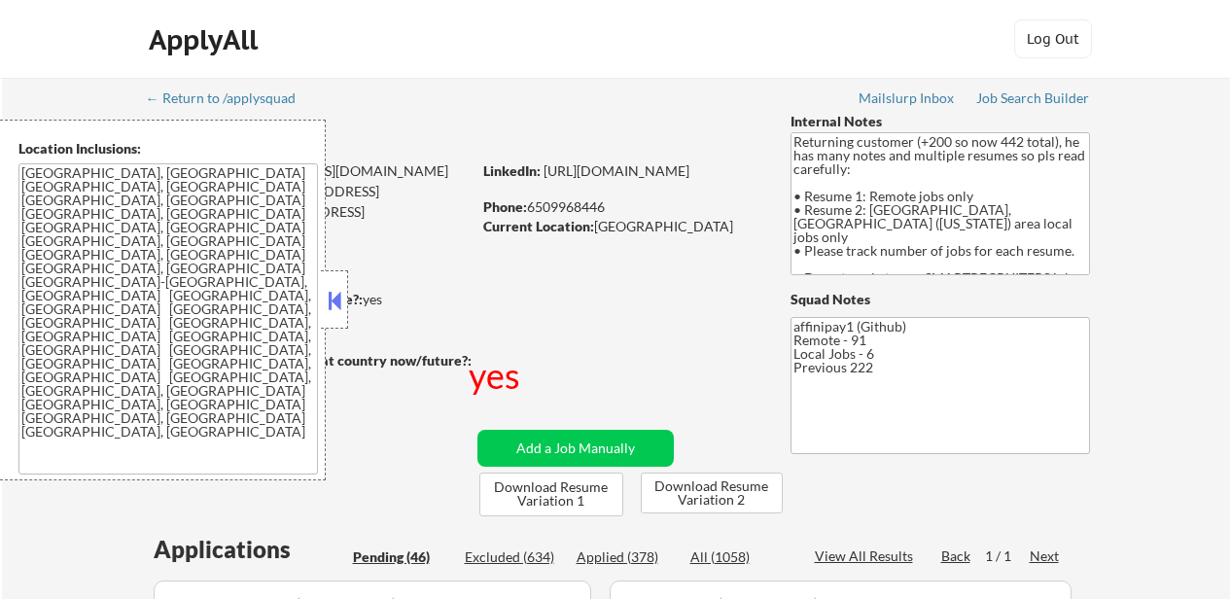
select select ""pending""
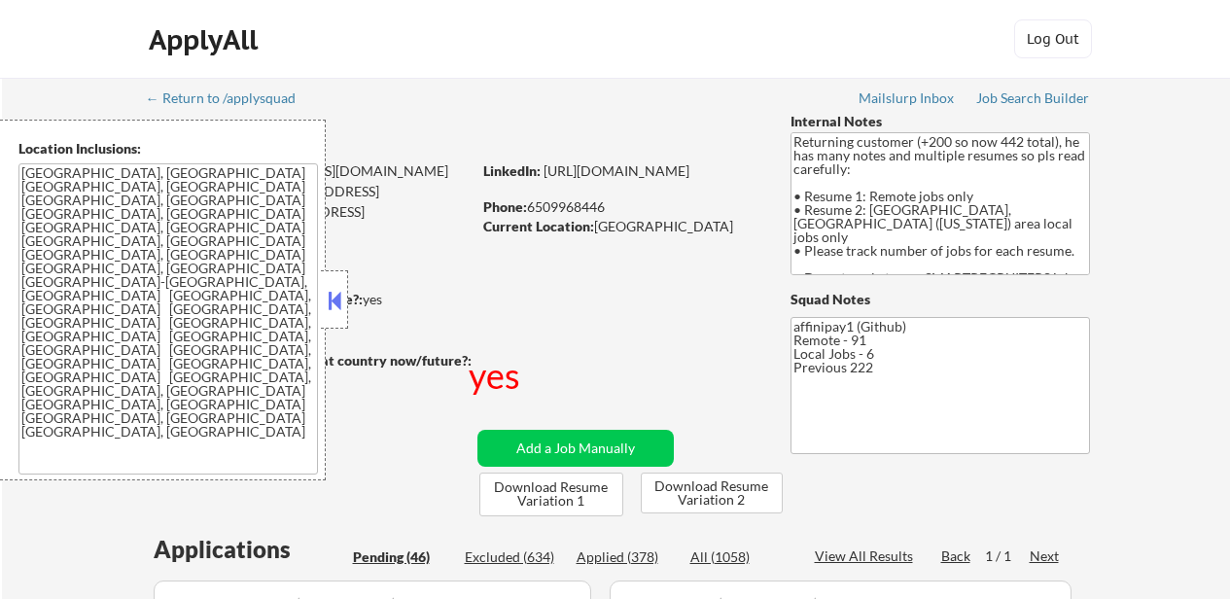
select select ""pending""
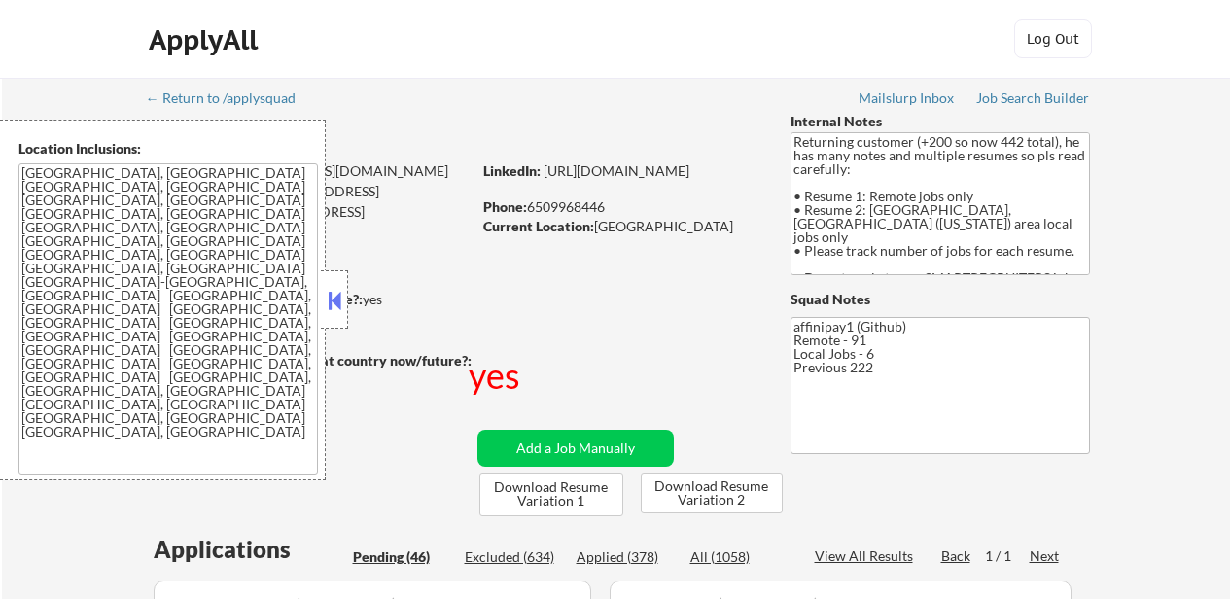
select select ""pending""
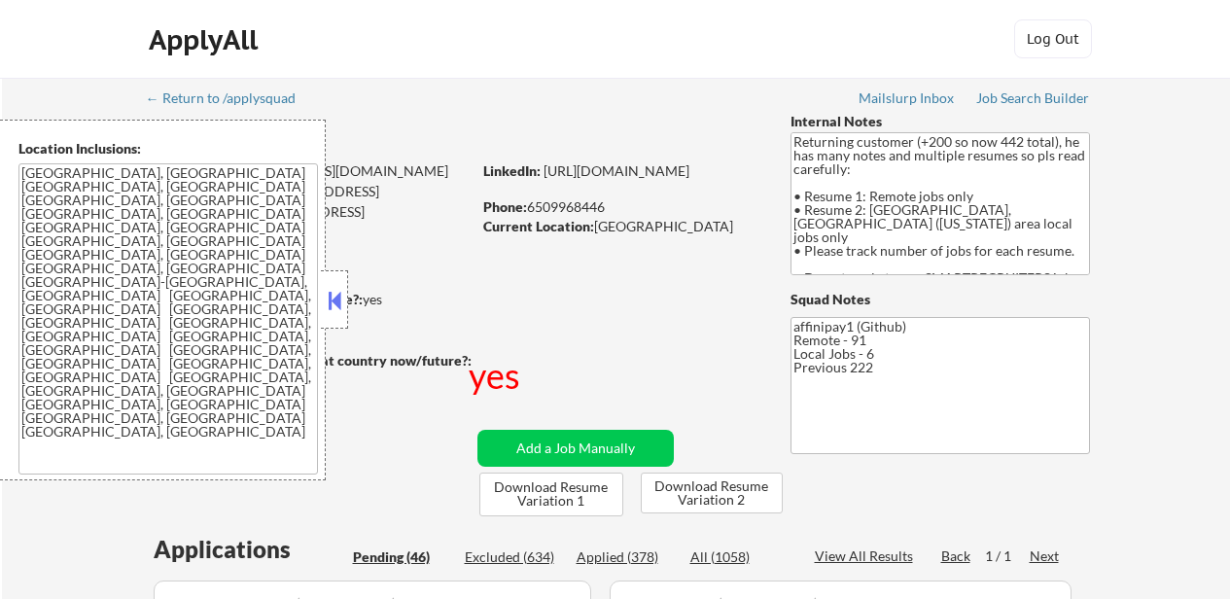
select select ""pending""
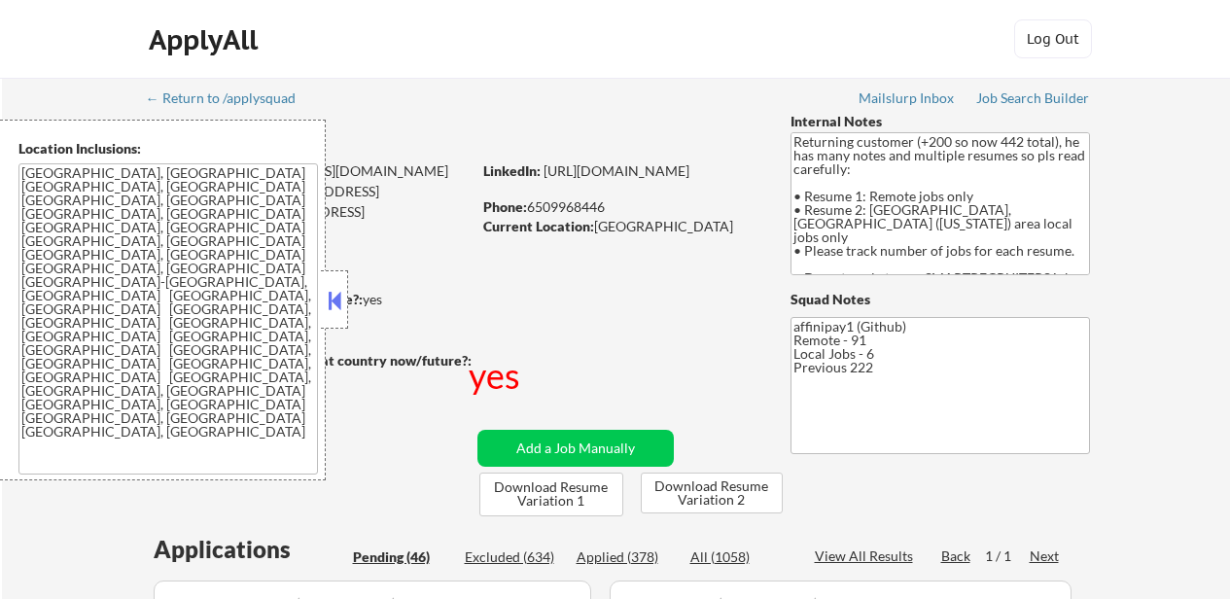
select select ""pending""
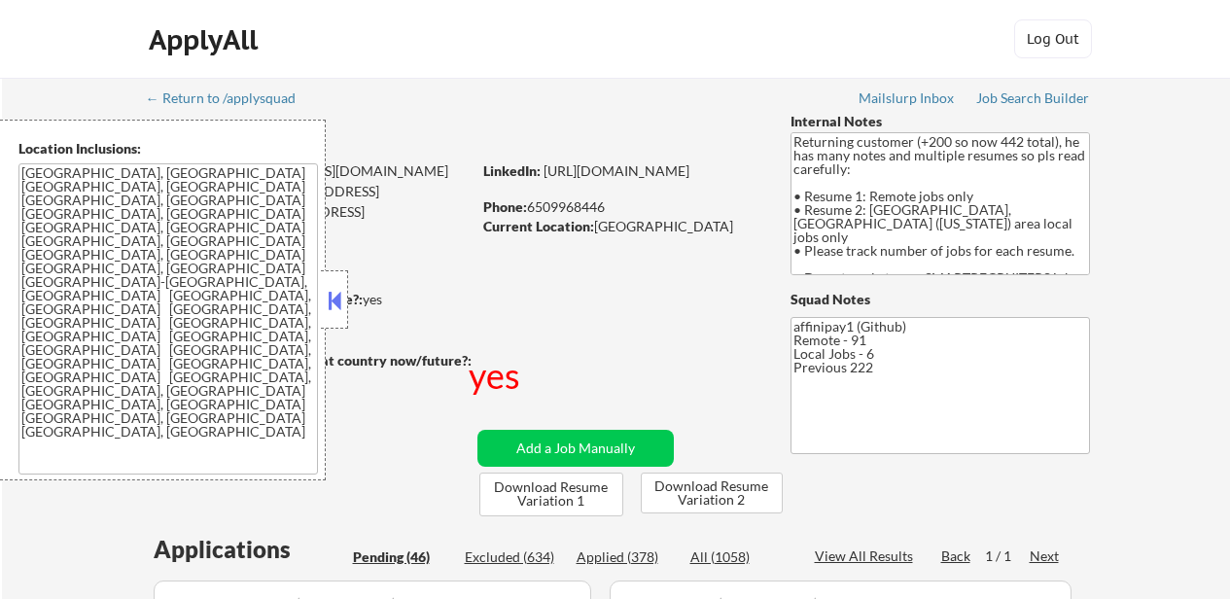
select select ""pending""
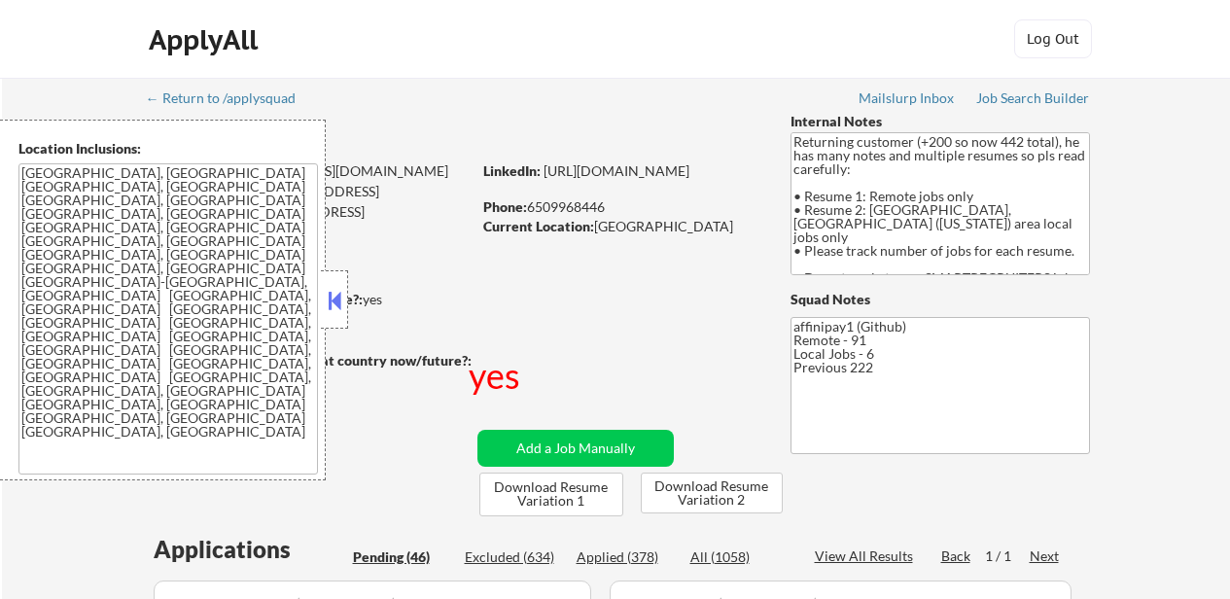
select select ""pending""
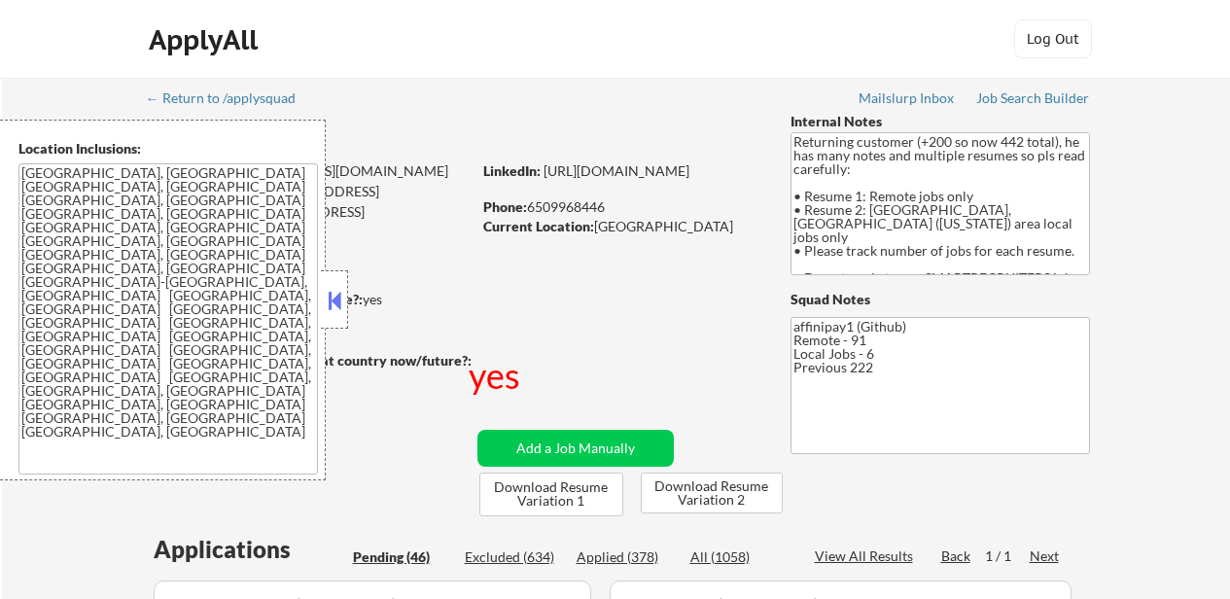
select select ""pending""
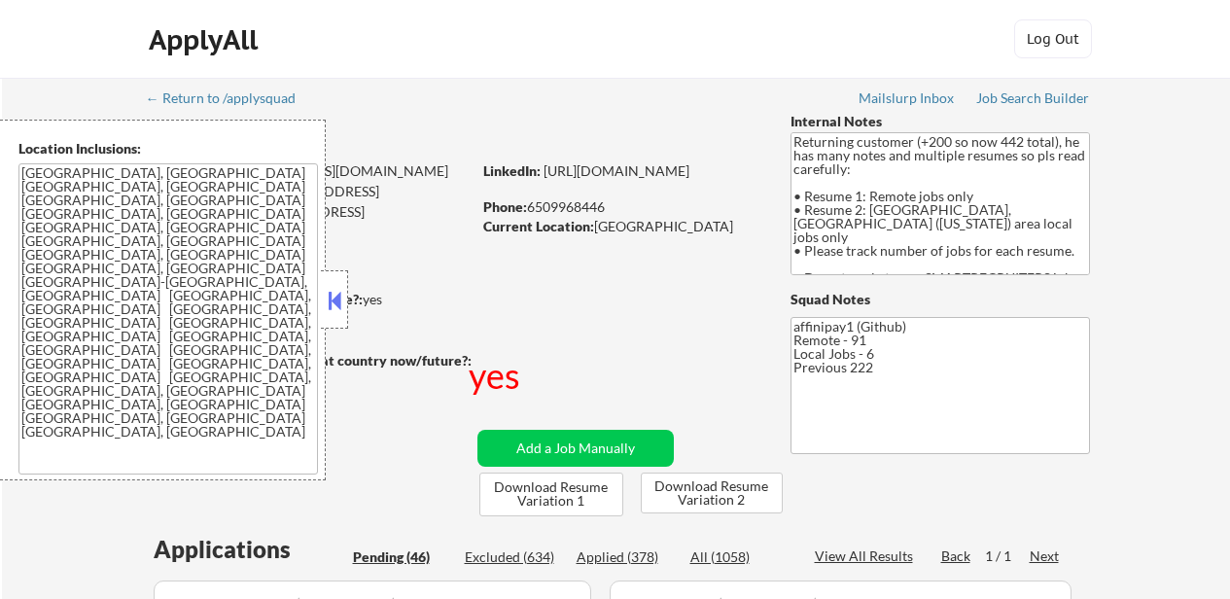
select select ""pending""
click at [333, 299] on button at bounding box center [334, 300] width 21 height 29
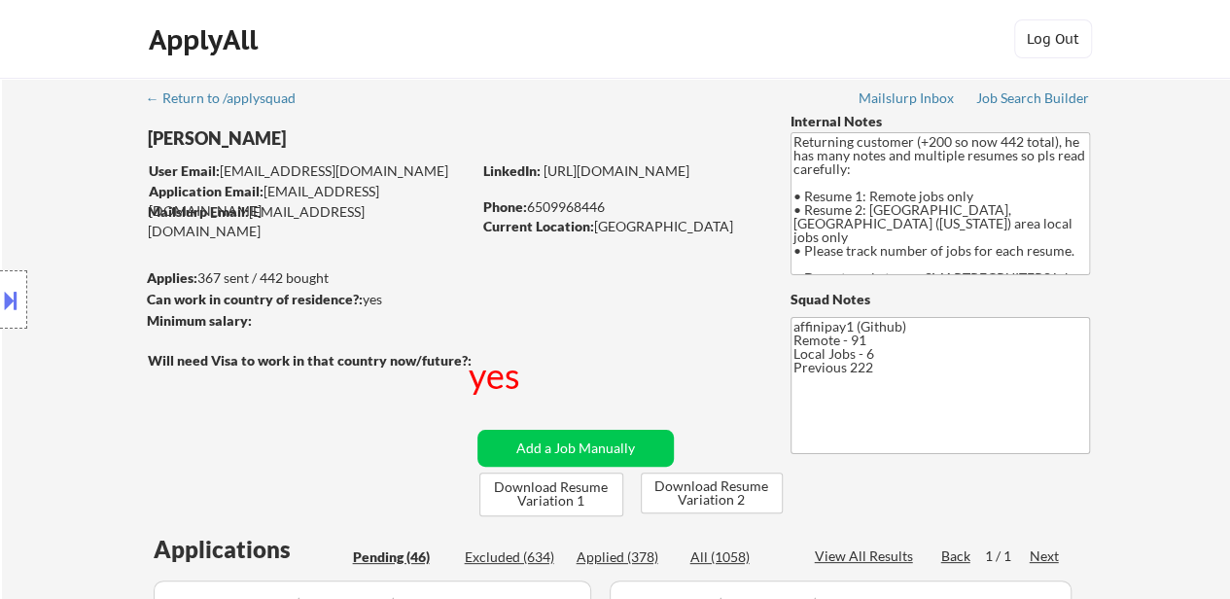
click at [642, 558] on div "Applied (378)" at bounding box center [625, 557] width 97 height 19
select select ""applied""
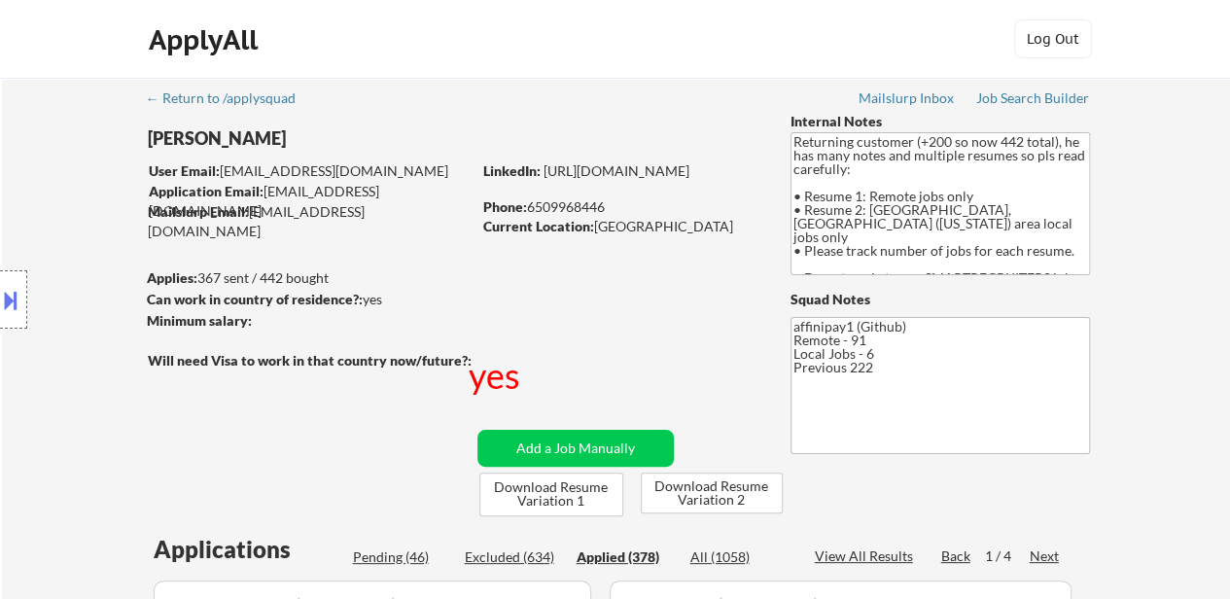
select select ""applied""
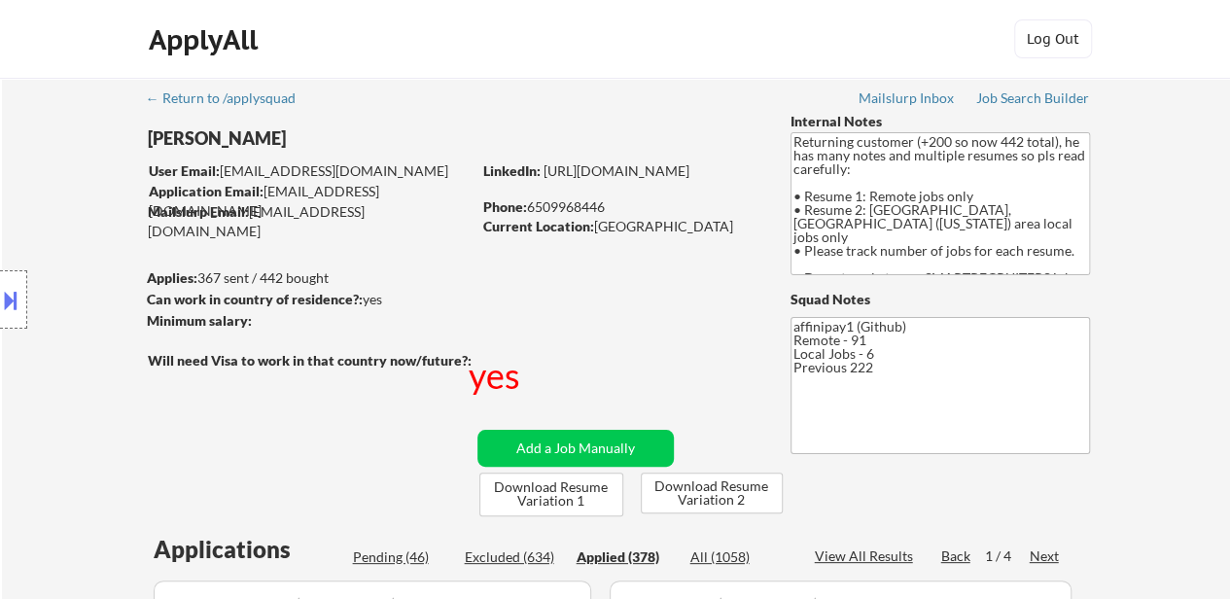
select select ""applied""
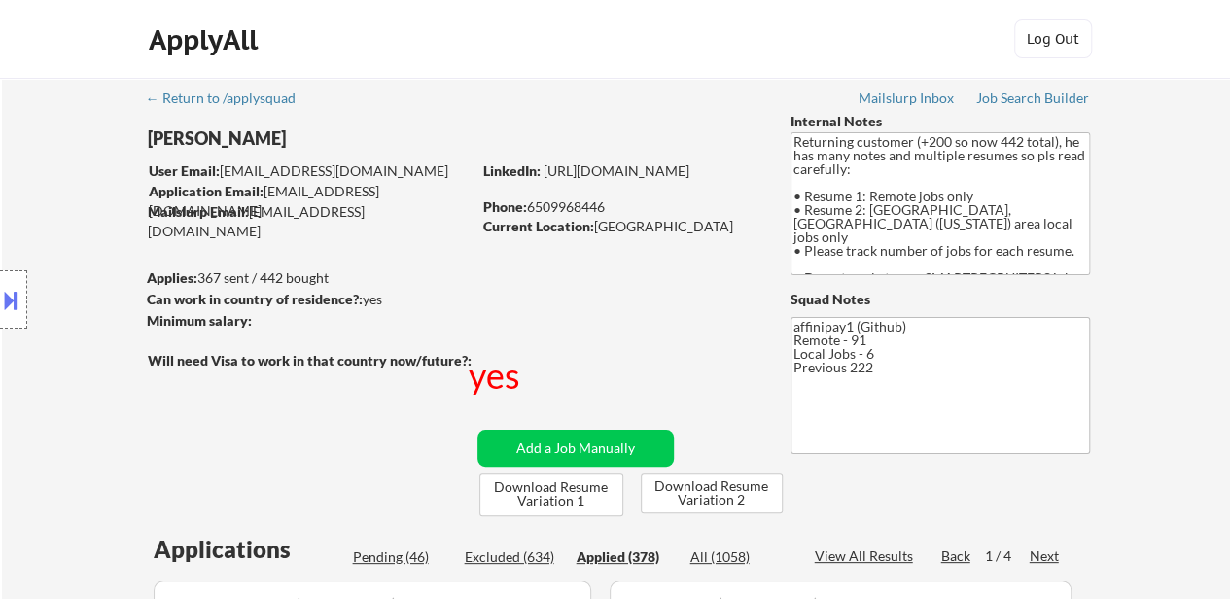
select select ""applied""
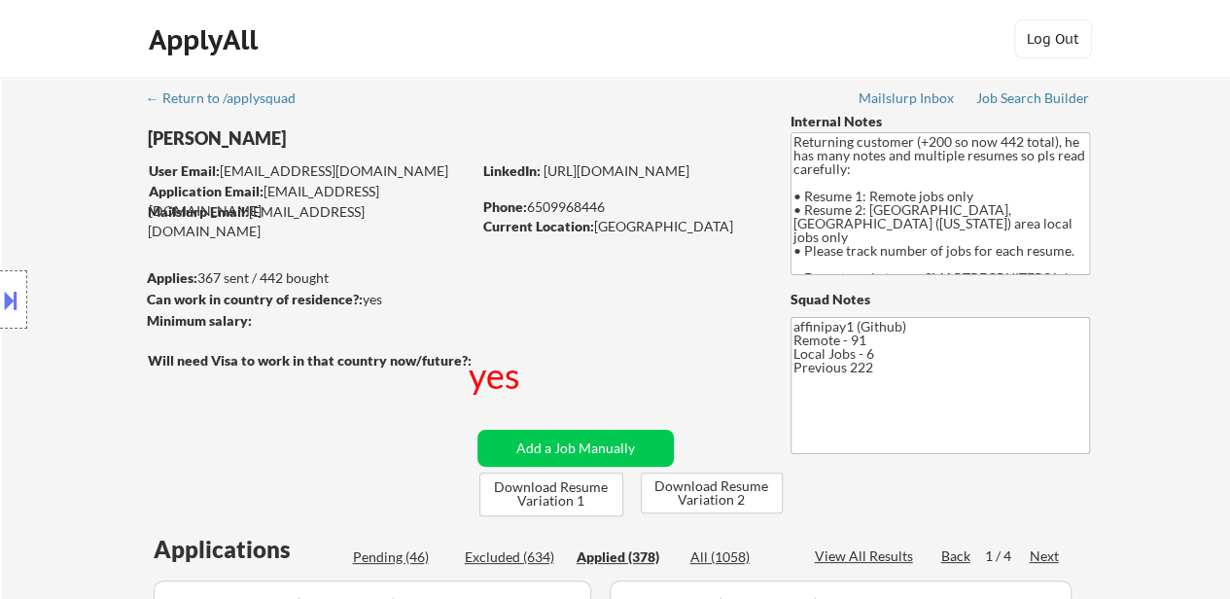
select select ""applied""
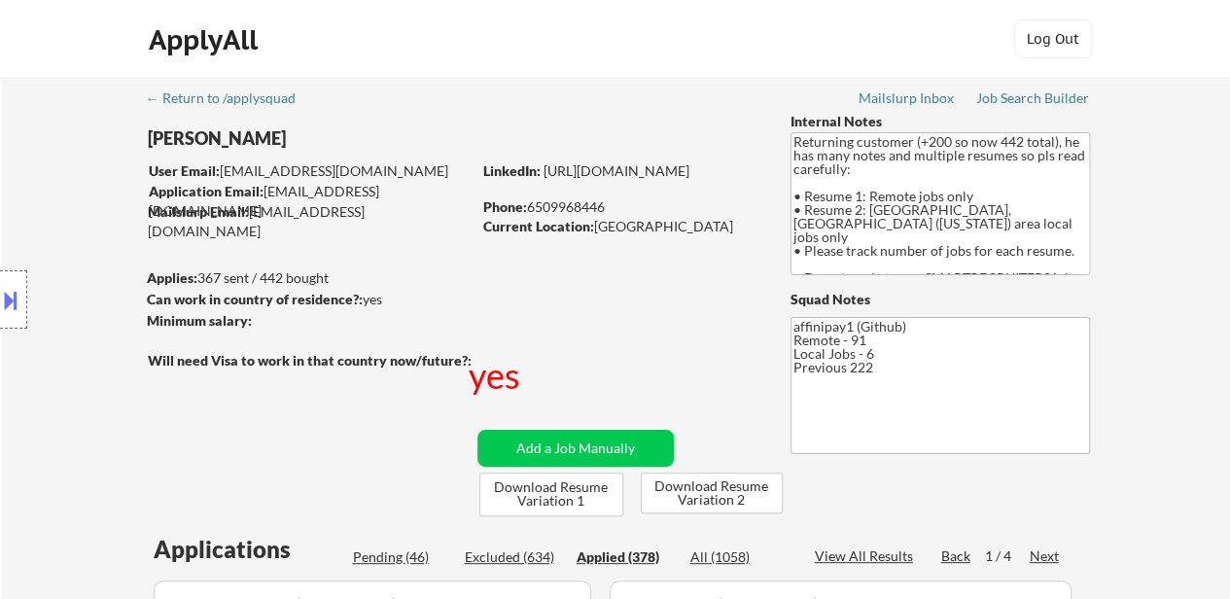
select select ""applied""
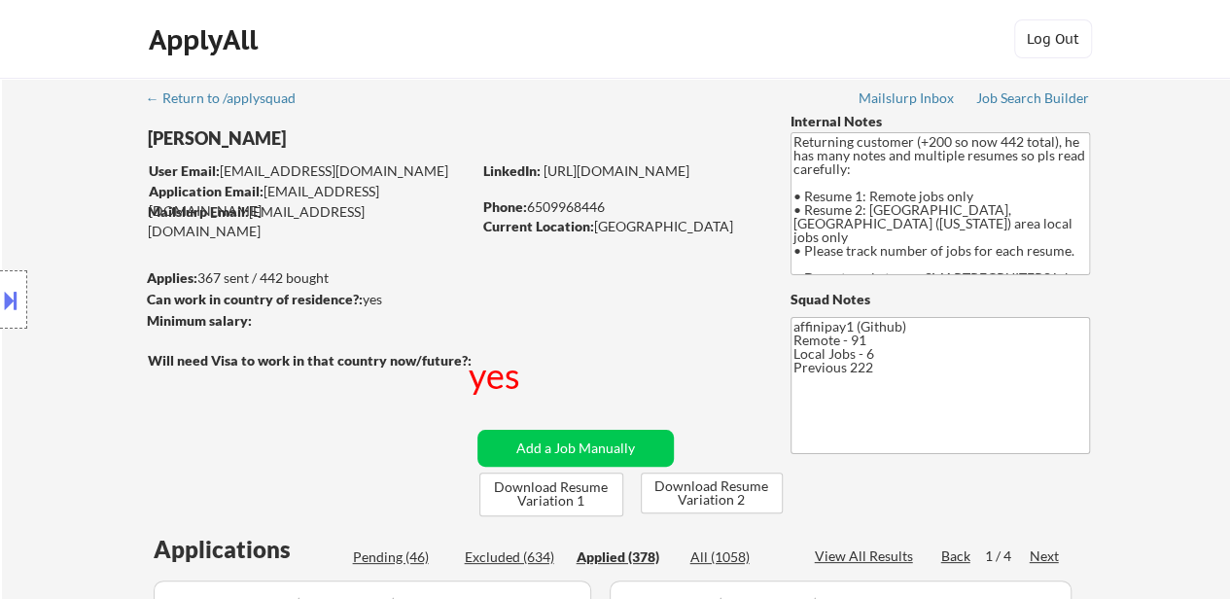
select select ""applied""
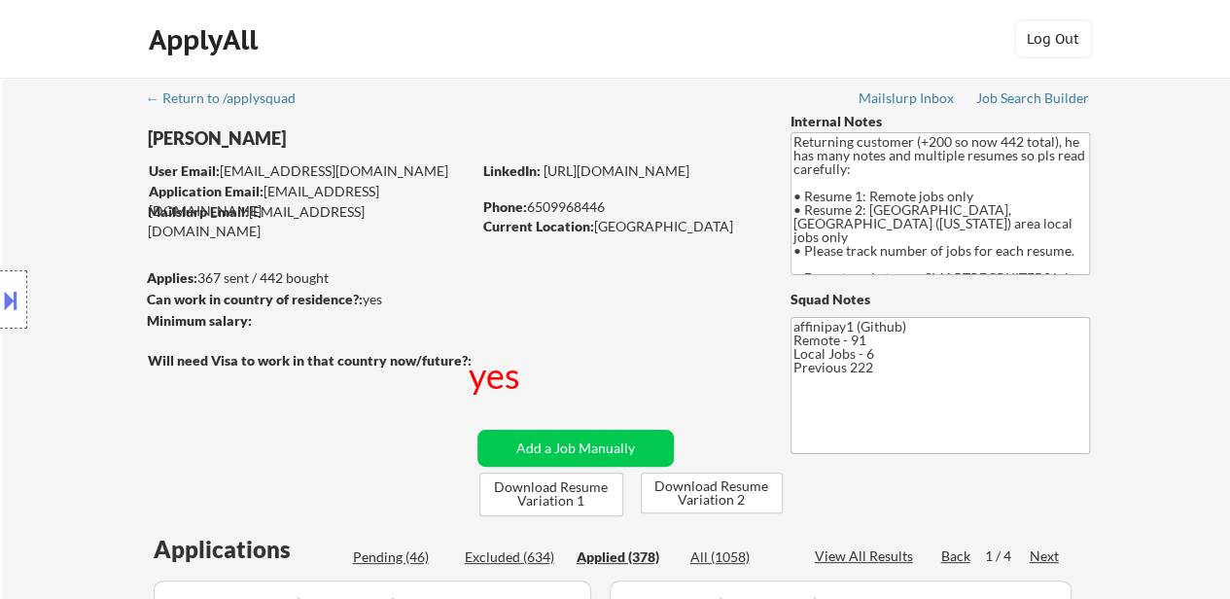
select select ""applied""
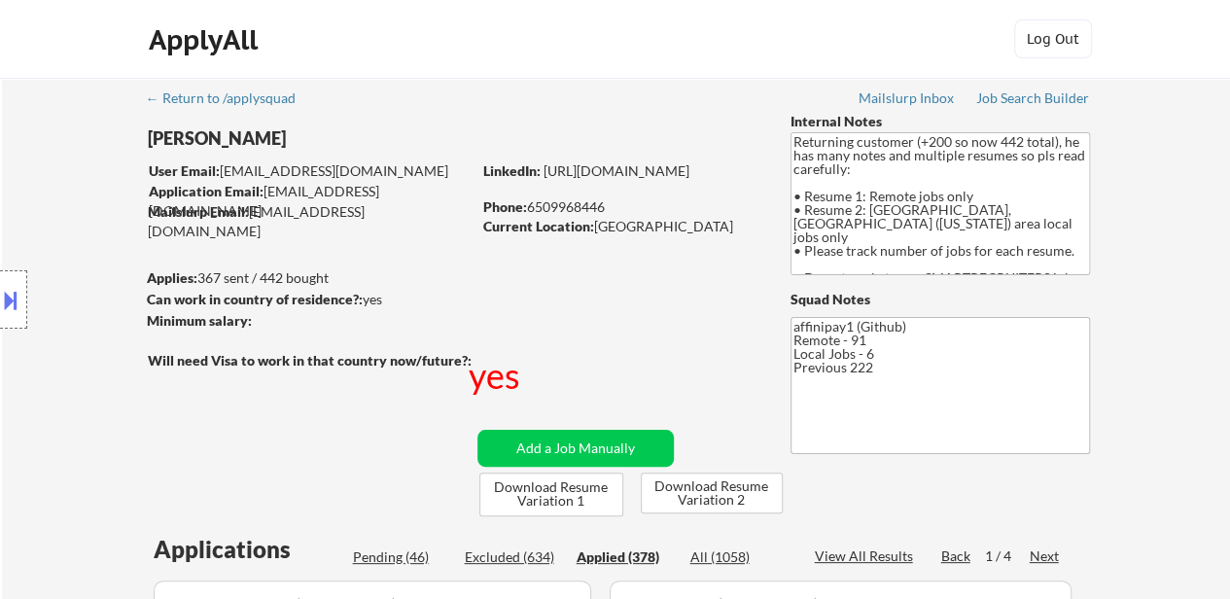
select select ""applied""
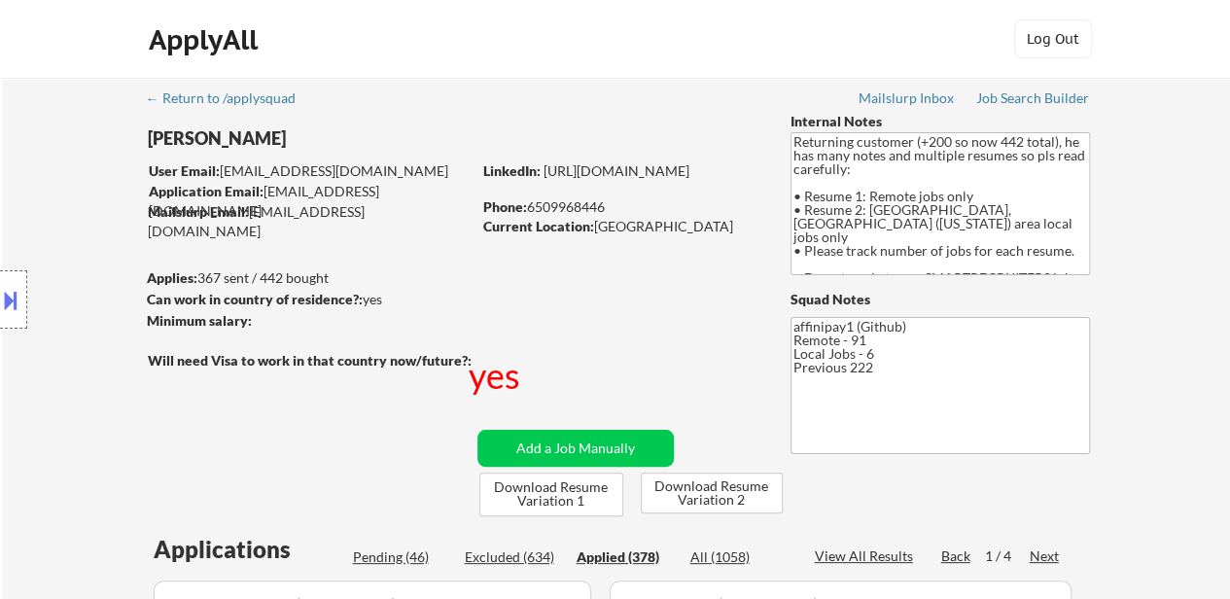
select select ""applied""
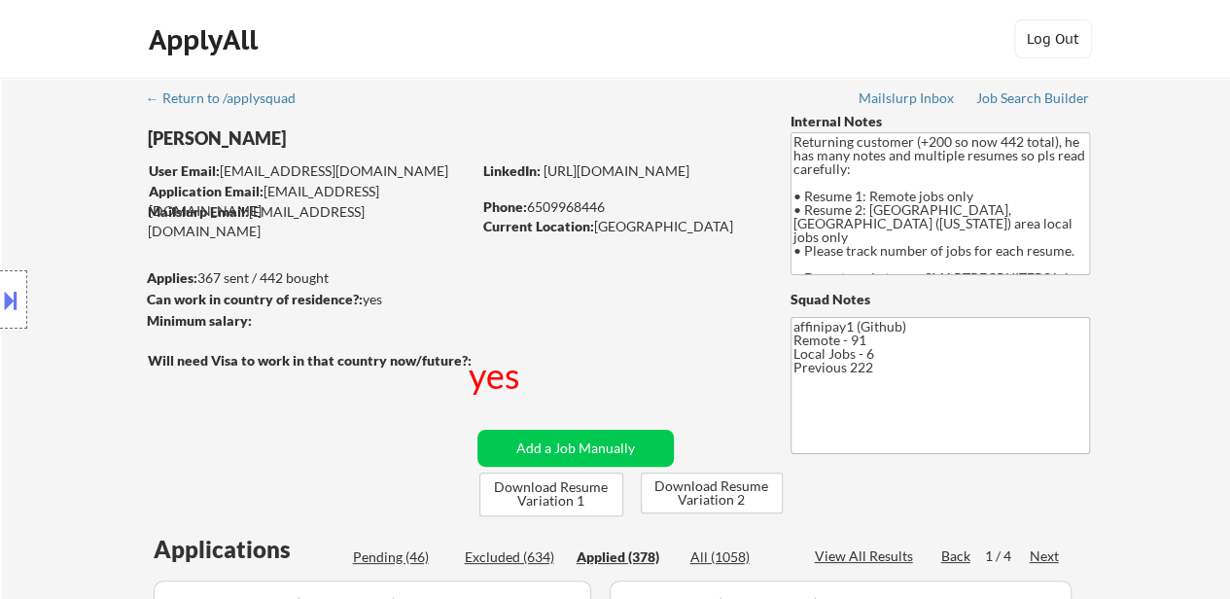
select select ""applied""
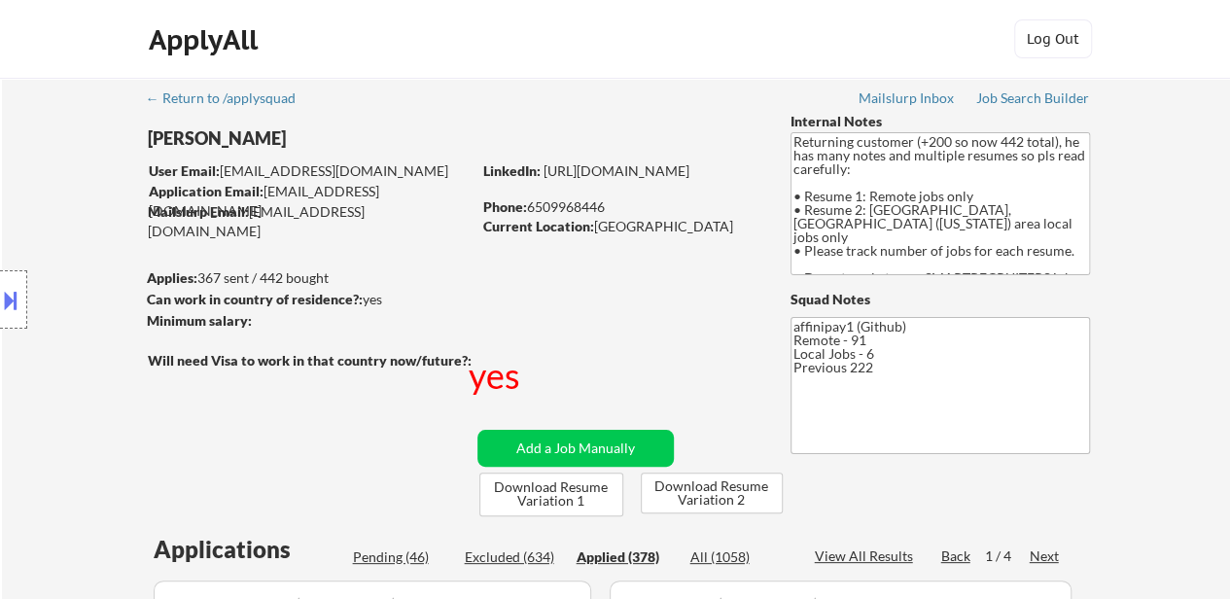
select select ""applied""
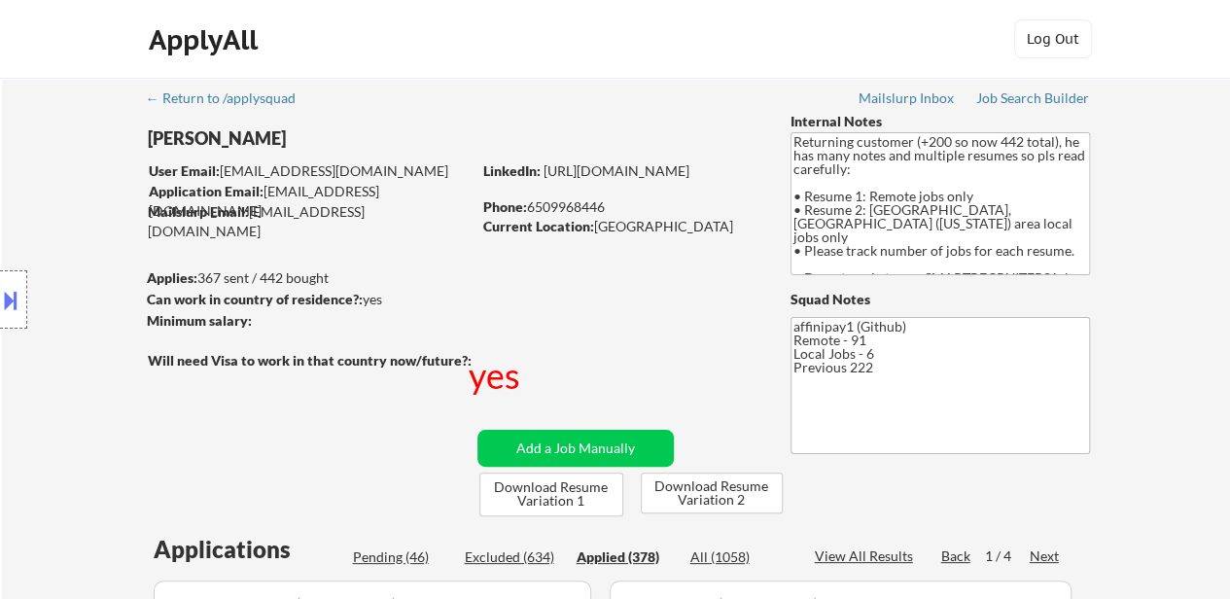
select select ""applied""
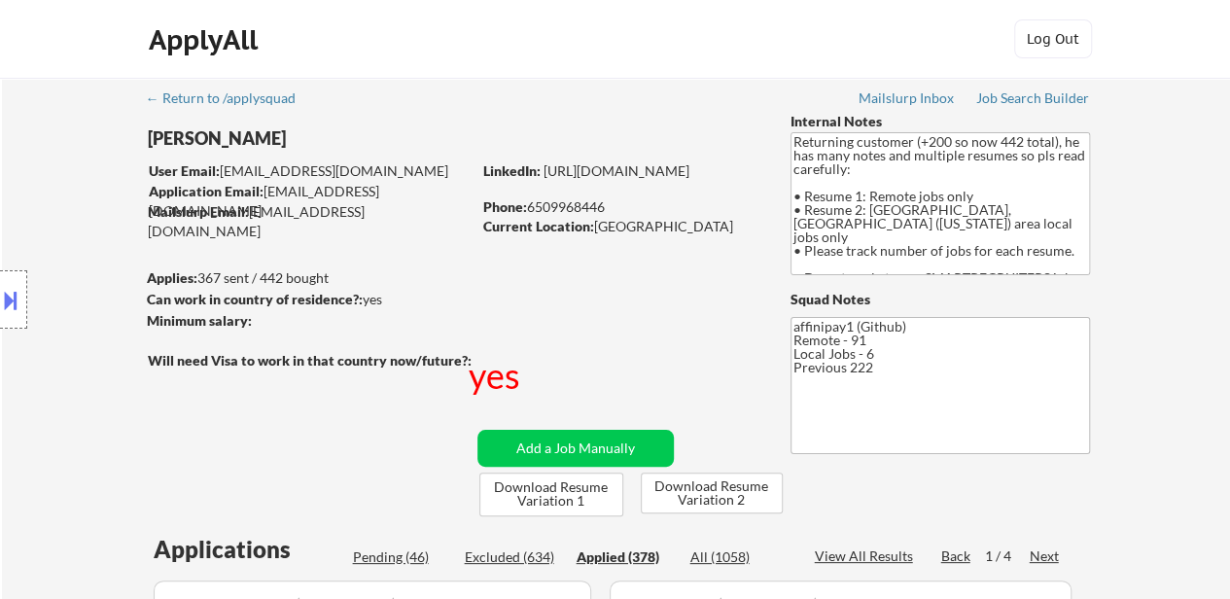
select select ""applied""
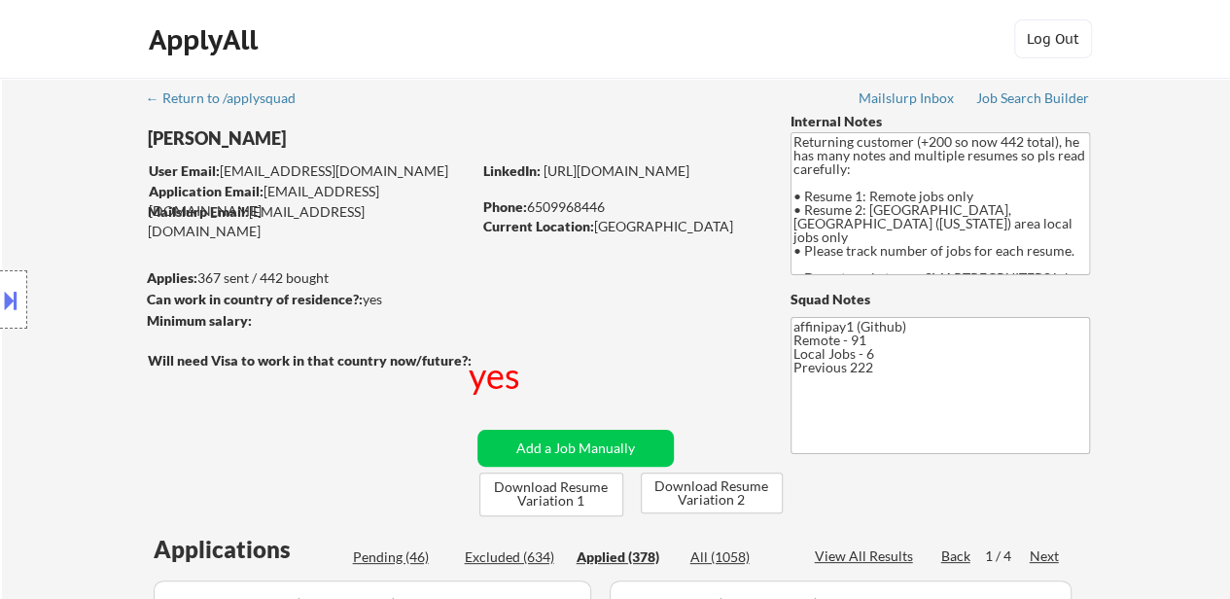
select select ""applied""
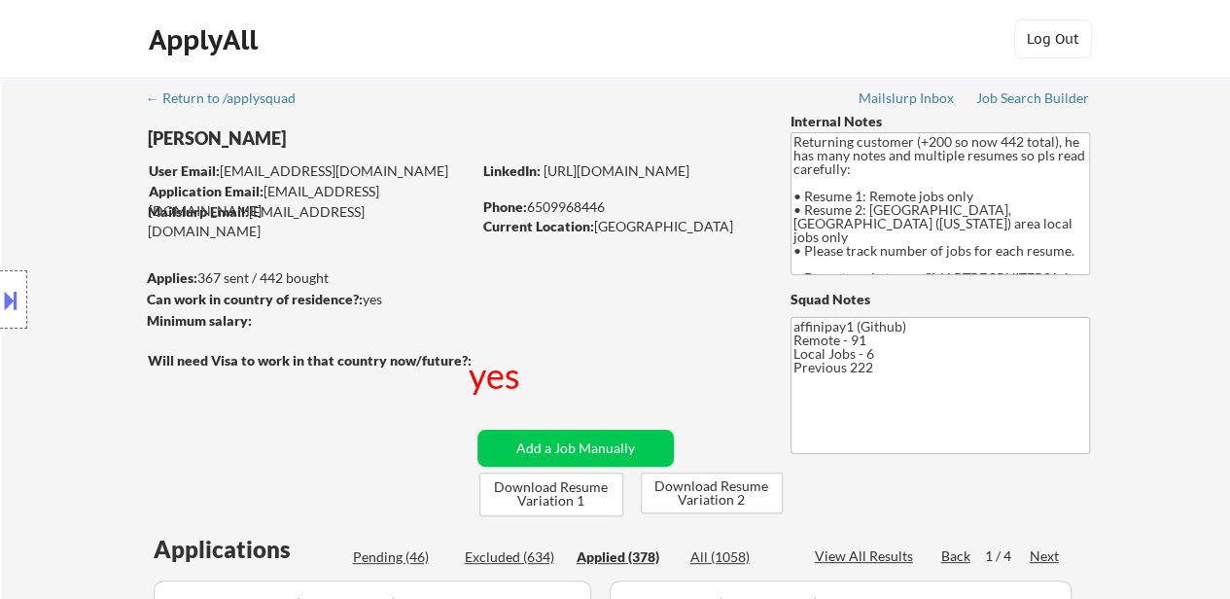
select select ""applied""
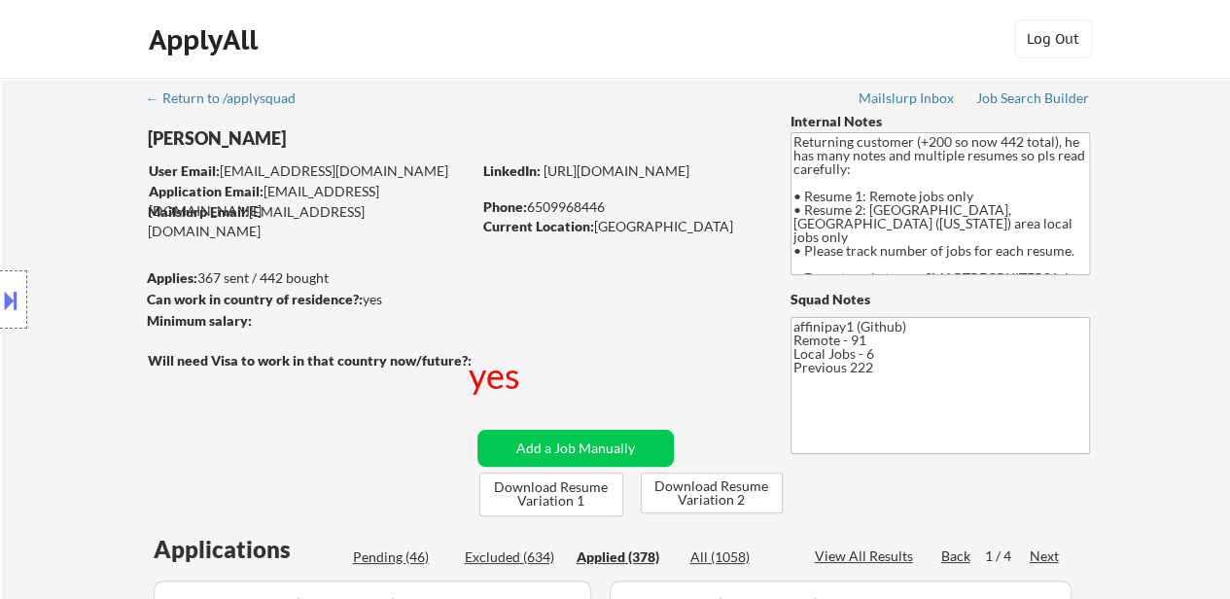
select select ""applied""
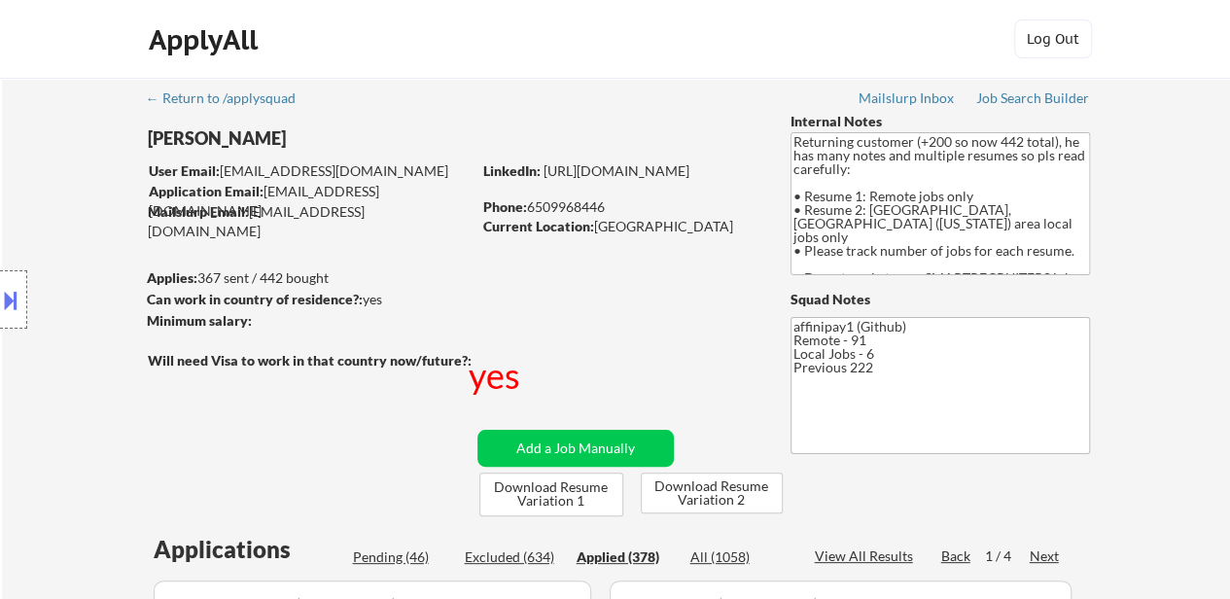
select select ""applied""
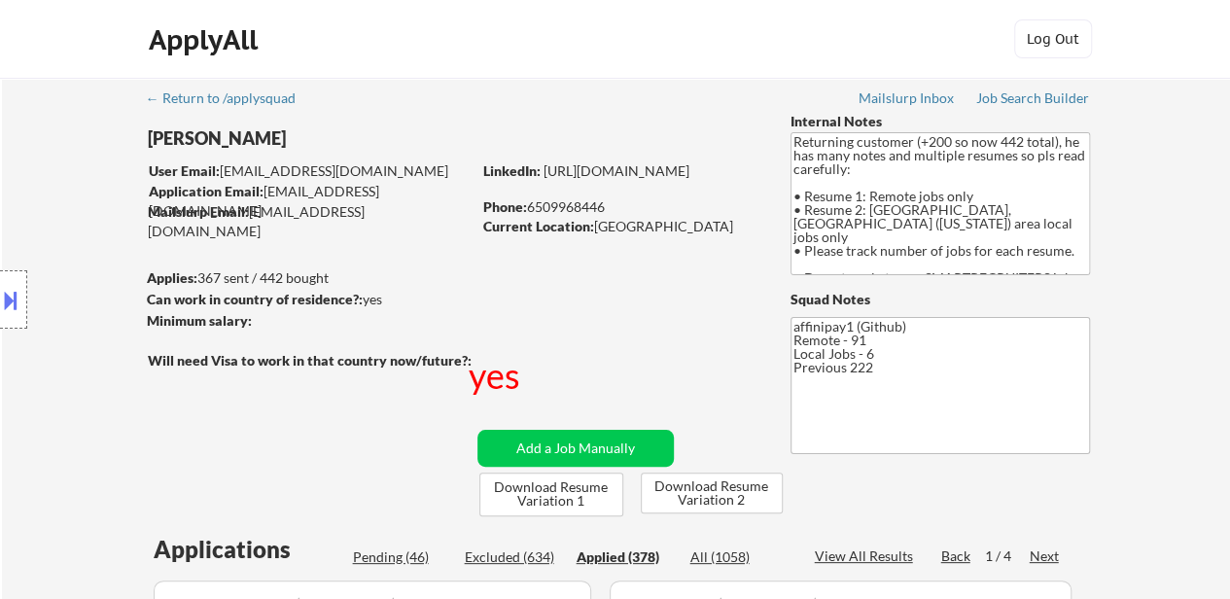
select select ""applied""
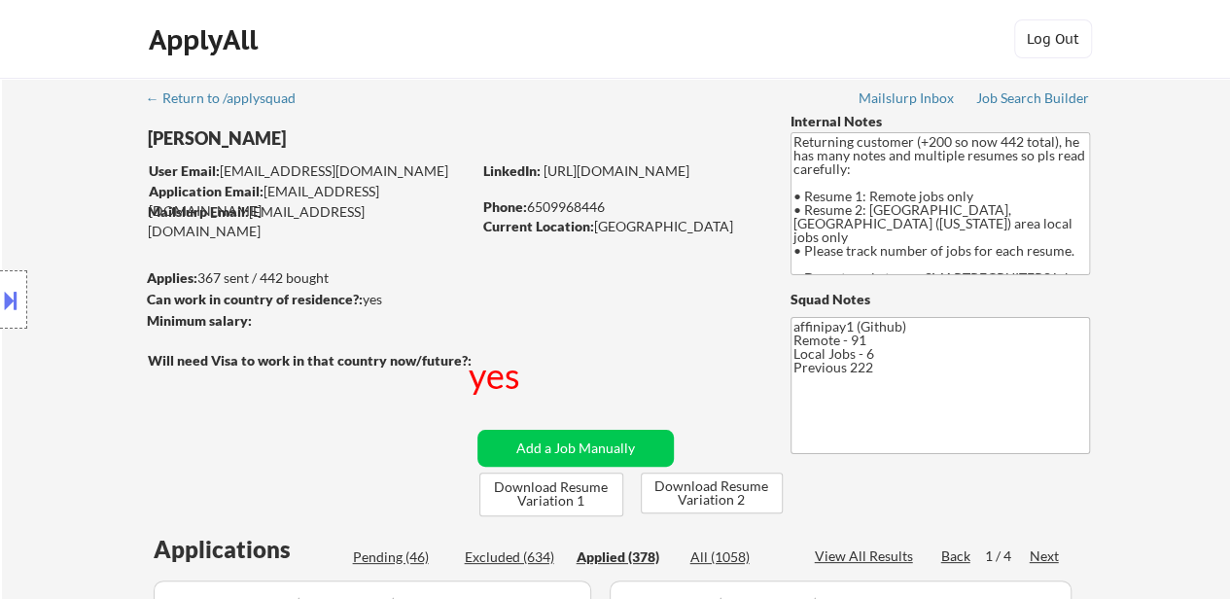
select select ""applied""
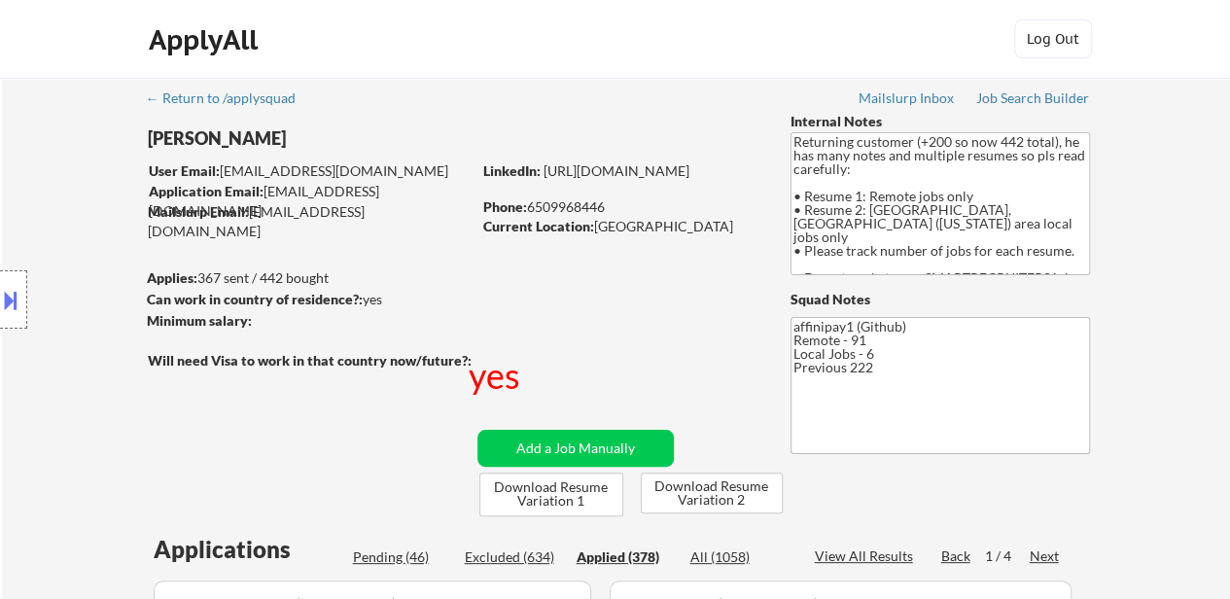
select select ""applied""
